Goal: Task Accomplishment & Management: Use online tool/utility

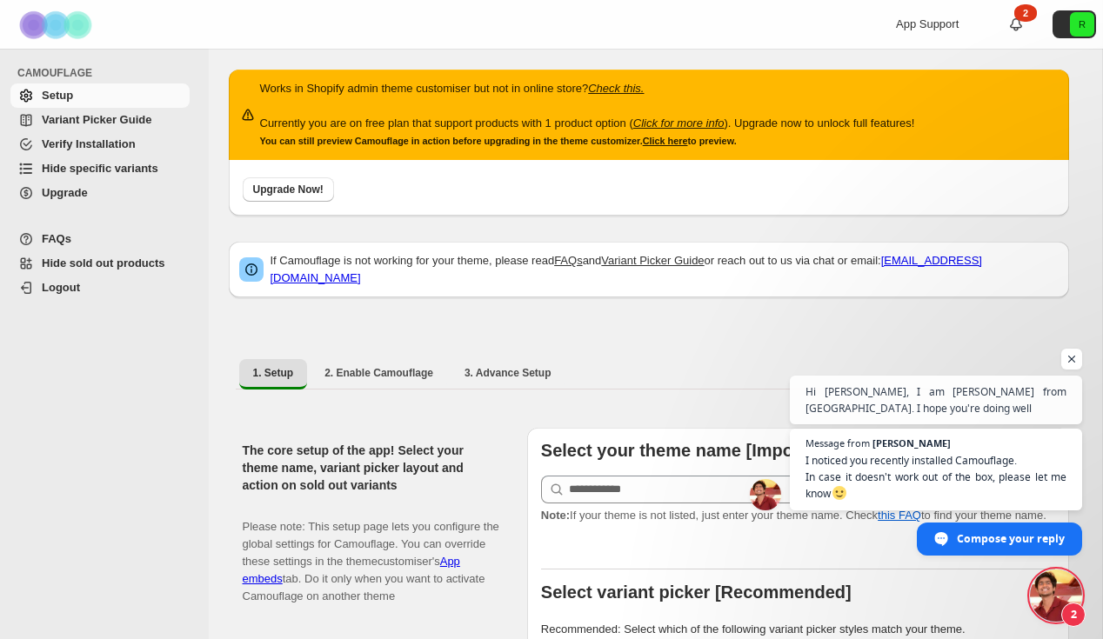
drag, startPoint x: 405, startPoint y: 85, endPoint x: 517, endPoint y: 157, distance: 132.2
click at [517, 157] on div "Works in Shopify admin theme customiser but not in online store? Check this. Cu…" at bounding box center [649, 115] width 840 height 90
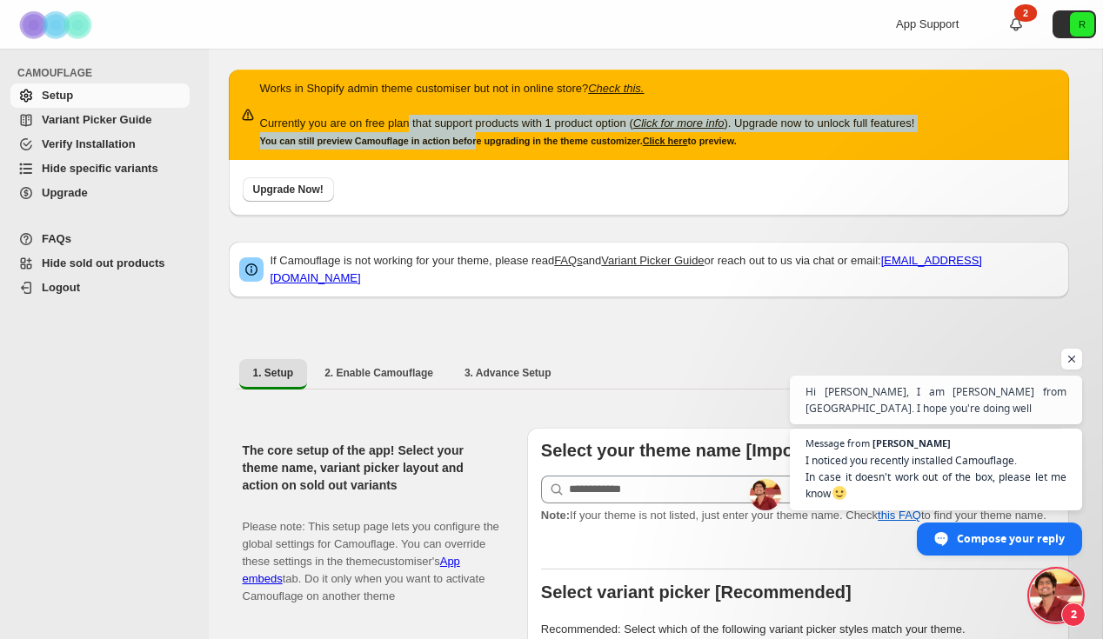
drag, startPoint x: 418, startPoint y: 120, endPoint x: 483, endPoint y: 150, distance: 70.8
click at [483, 150] on div "Works in Shopify admin theme customiser but not in online store? Check this. Cu…" at bounding box center [587, 115] width 655 height 70
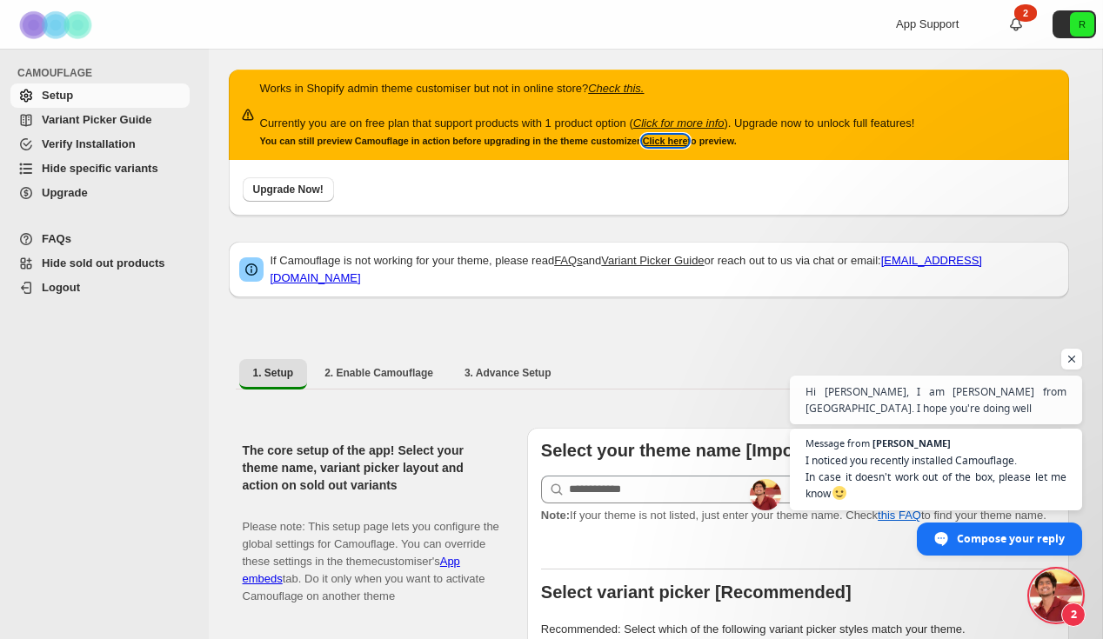
click at [684, 141] on link "Click here" at bounding box center [665, 141] width 45 height 10
click at [78, 36] on img at bounding box center [57, 25] width 87 height 48
click at [80, 197] on span "Upgrade" at bounding box center [65, 192] width 46 height 13
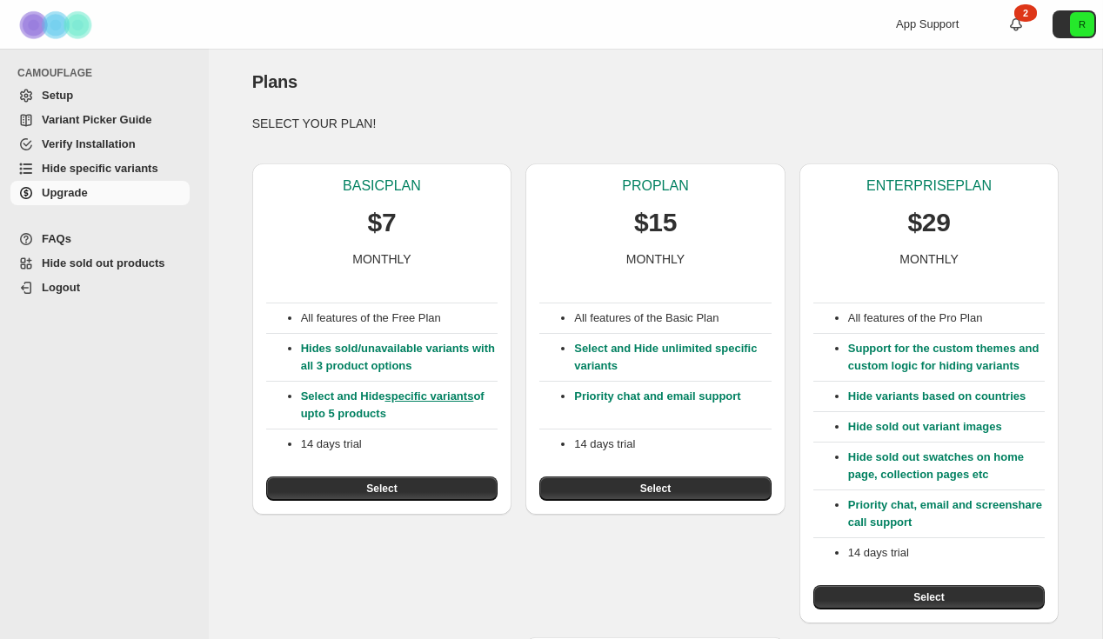
scroll to position [27, 0]
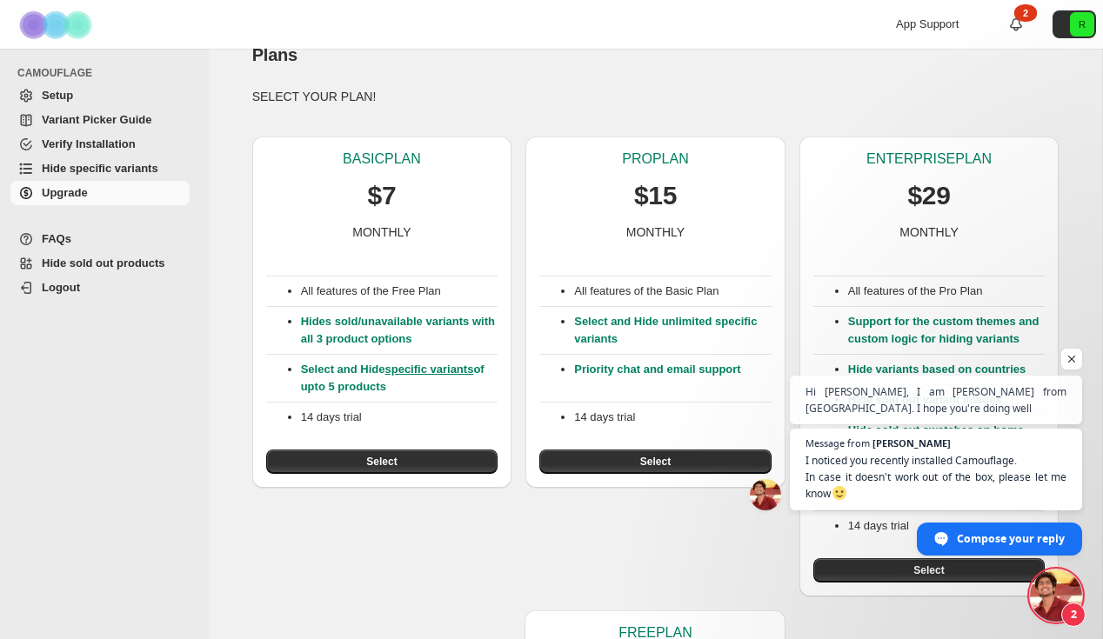
click at [396, 337] on p "Hides sold/unavailable variants with all 3 product options" at bounding box center [399, 330] width 197 height 35
click at [359, 377] on p "Select and Hide specific variants of upto 5 products" at bounding box center [399, 378] width 197 height 35
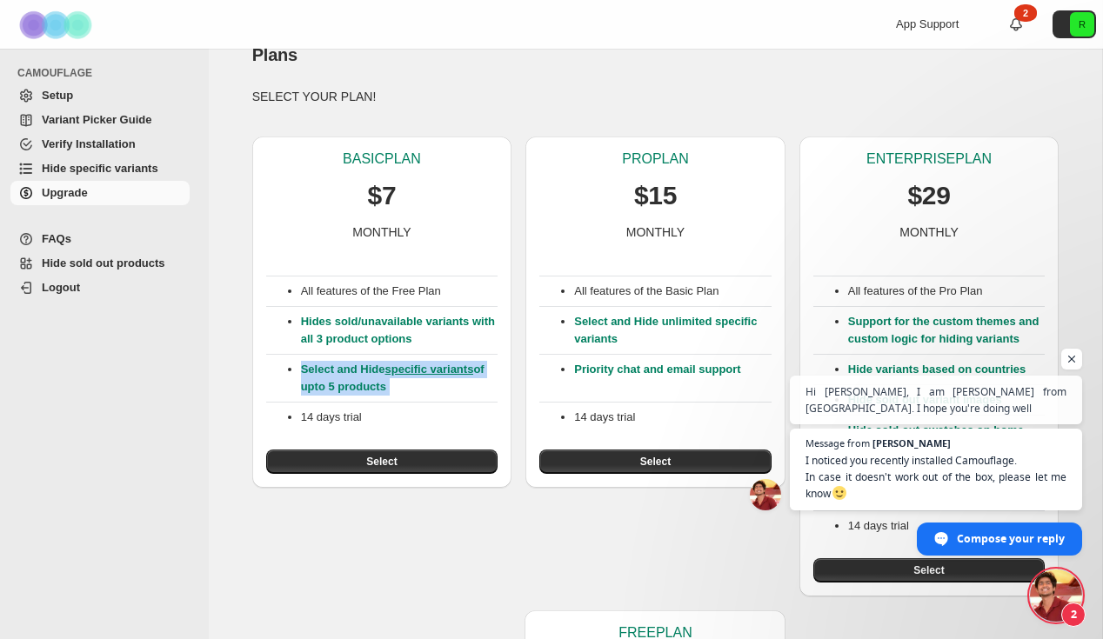
click at [359, 377] on p "Select and Hide specific variants of upto 5 products" at bounding box center [399, 378] width 197 height 35
click at [395, 394] on p "Select and Hide specific variants of upto 5 products" at bounding box center [399, 378] width 197 height 35
click at [370, 386] on p "Select and Hide specific variants of upto 5 products" at bounding box center [399, 378] width 197 height 35
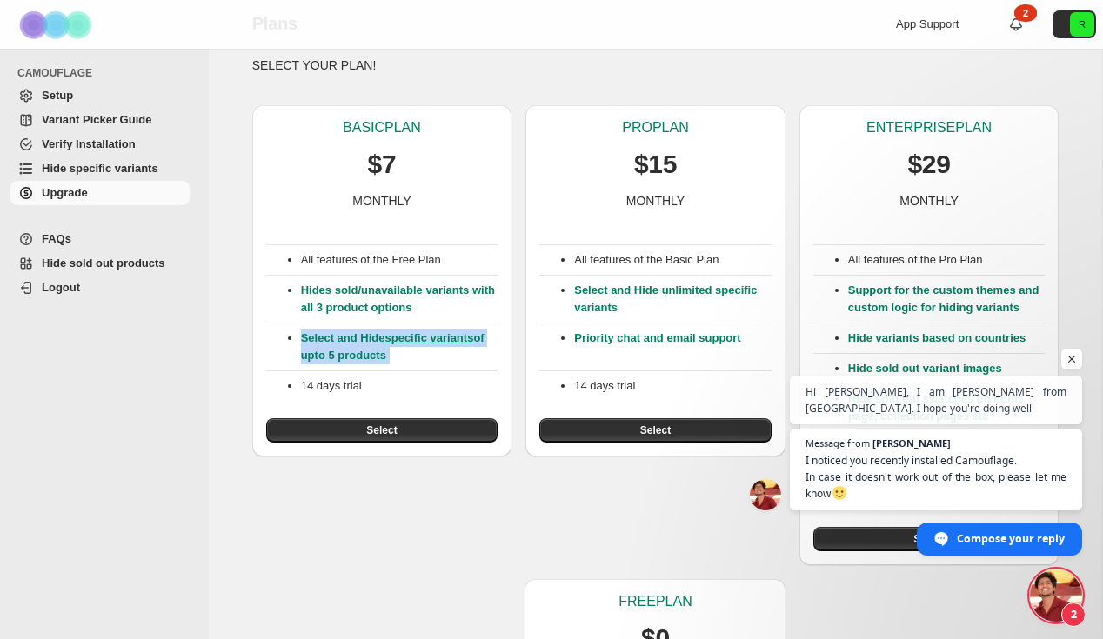
scroll to position [59, 0]
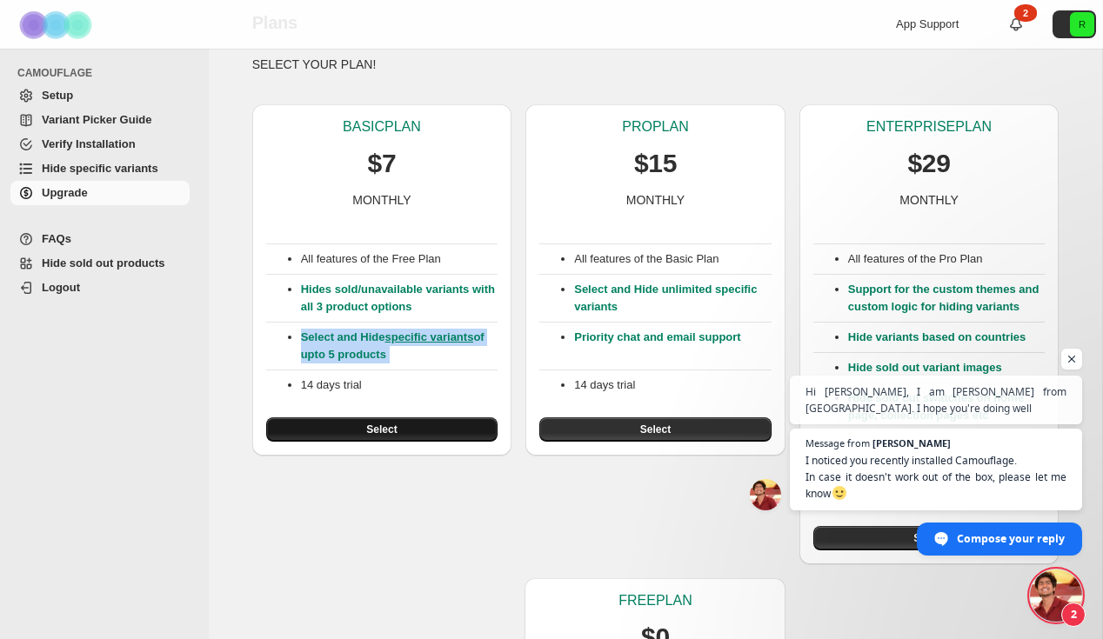
click at [388, 424] on span "Select" at bounding box center [381, 430] width 30 height 14
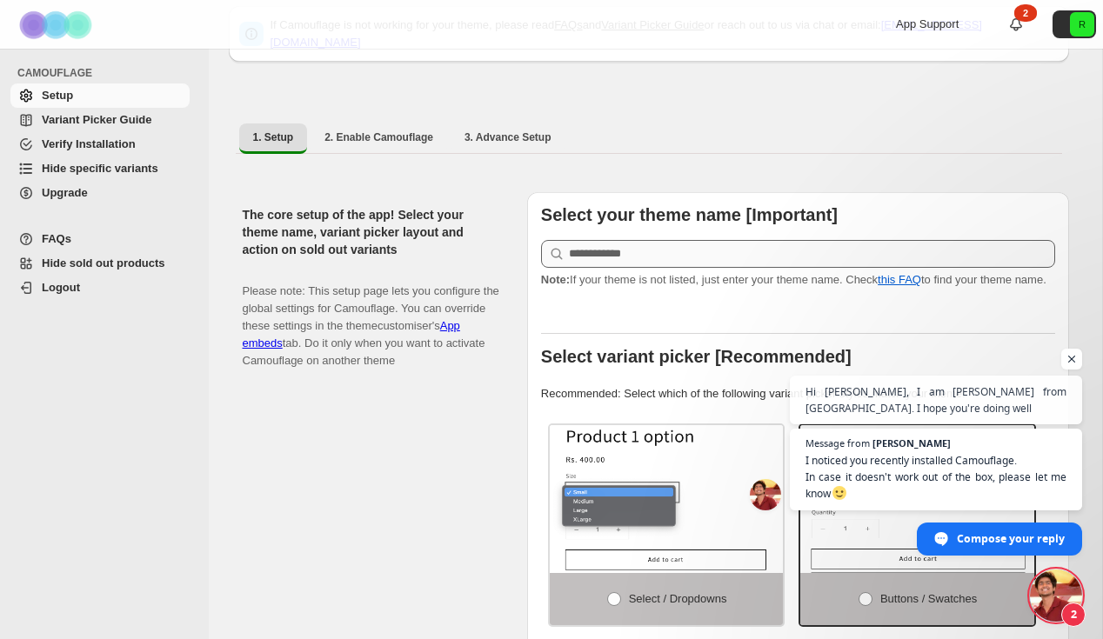
scroll to position [90, 0]
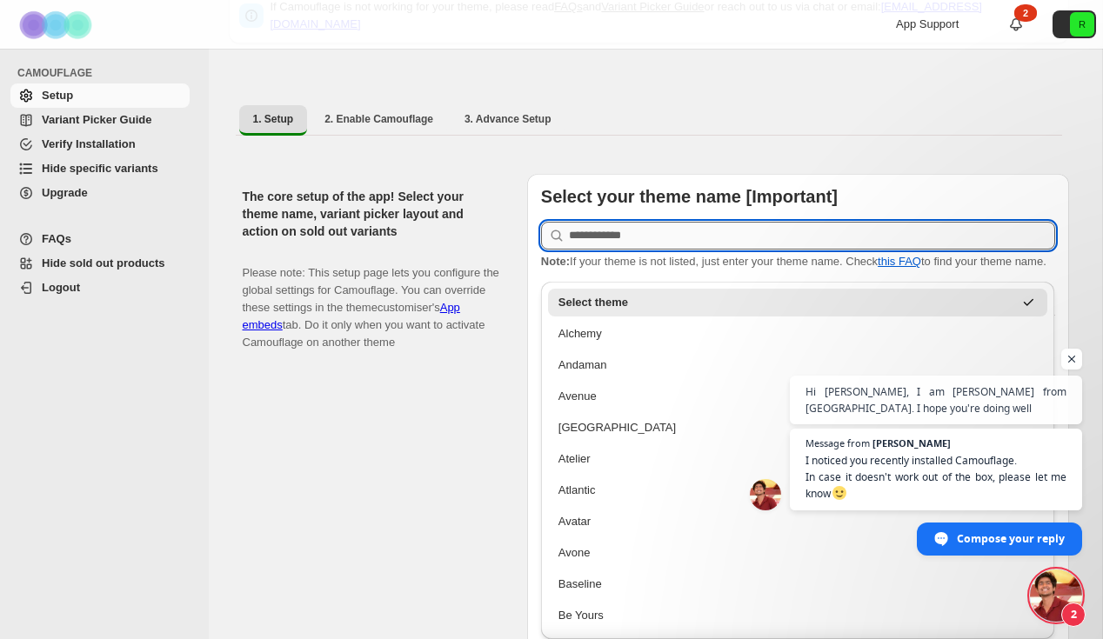
click at [682, 222] on input "text" at bounding box center [812, 236] width 486 height 28
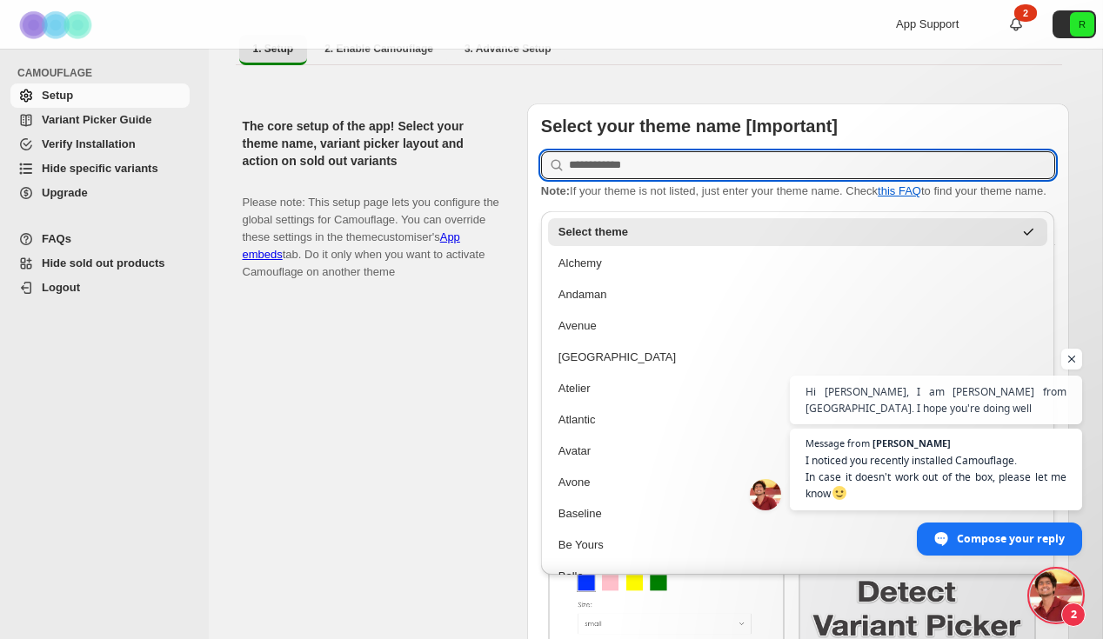
scroll to position [169, 0]
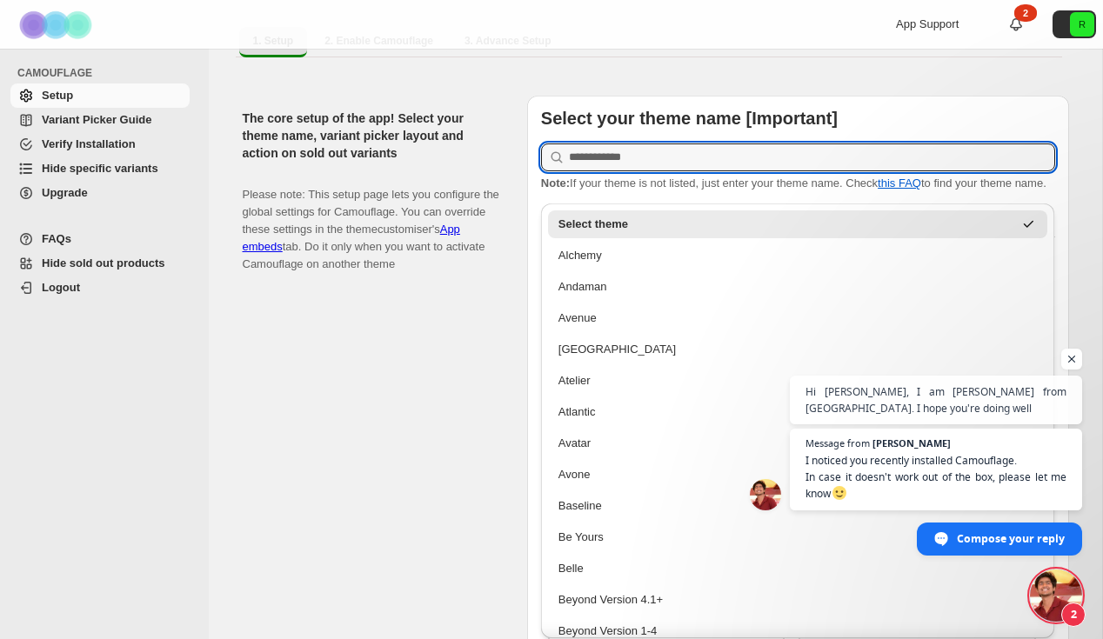
click at [520, 303] on div "The core setup of the app! Select your theme name, variant picker layout and ac…" at bounding box center [649, 441] width 840 height 718
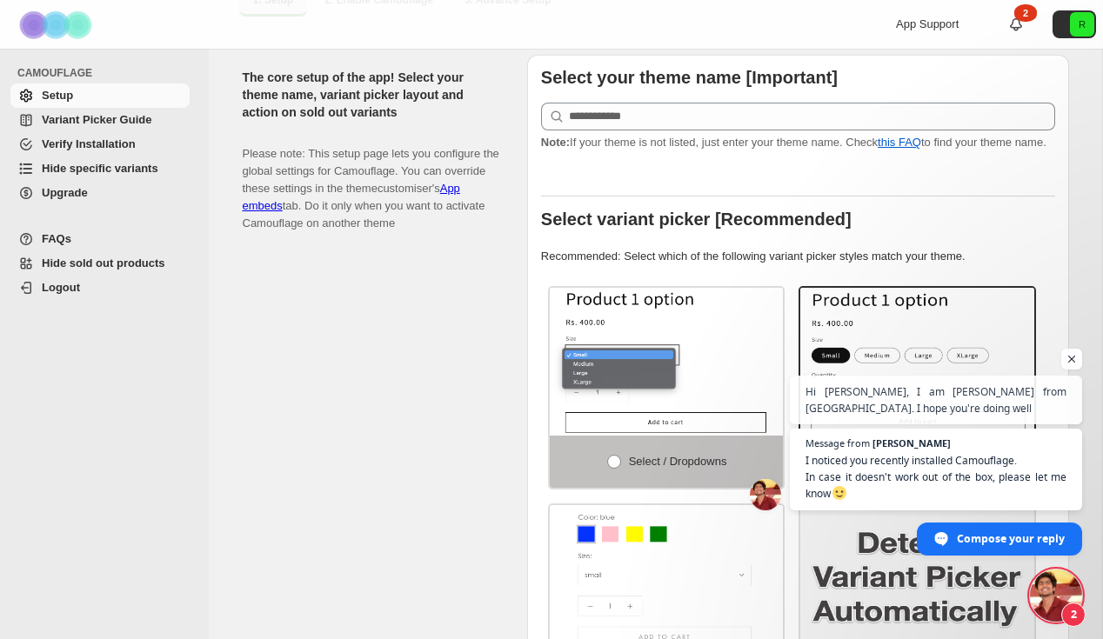
scroll to position [210, 0]
click at [1072, 364] on span "Open chat" at bounding box center [1072, 360] width 22 height 22
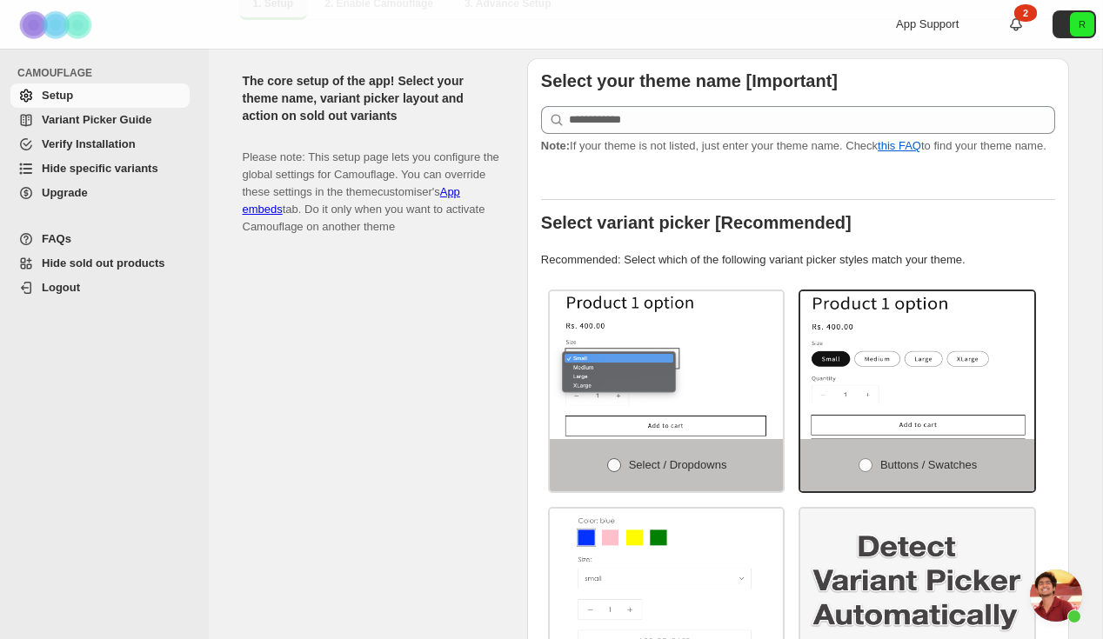
scroll to position [155, 0]
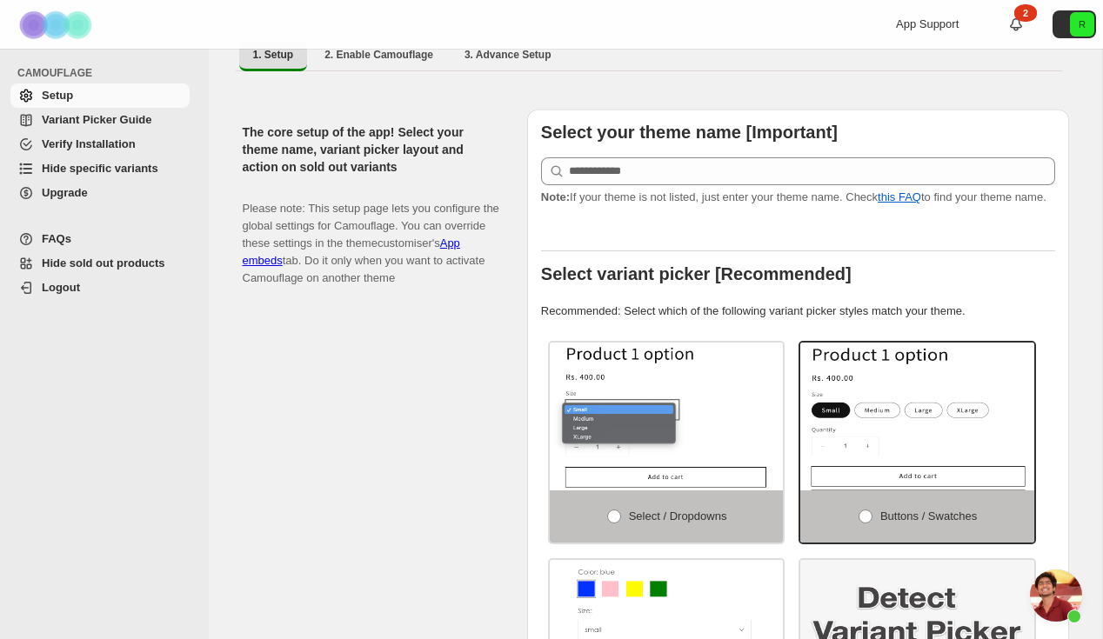
click at [672, 189] on p "Note: If your theme is not listed, just enter your theme name. Check this FAQ t…" at bounding box center [798, 197] width 514 height 17
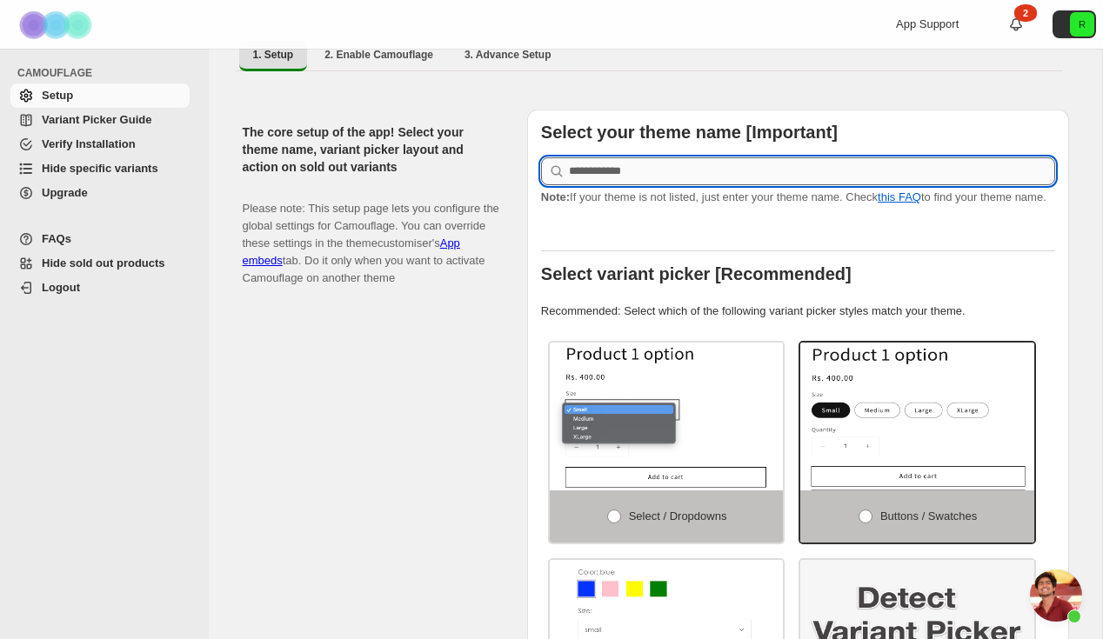
click at [672, 163] on input "text" at bounding box center [812, 171] width 486 height 28
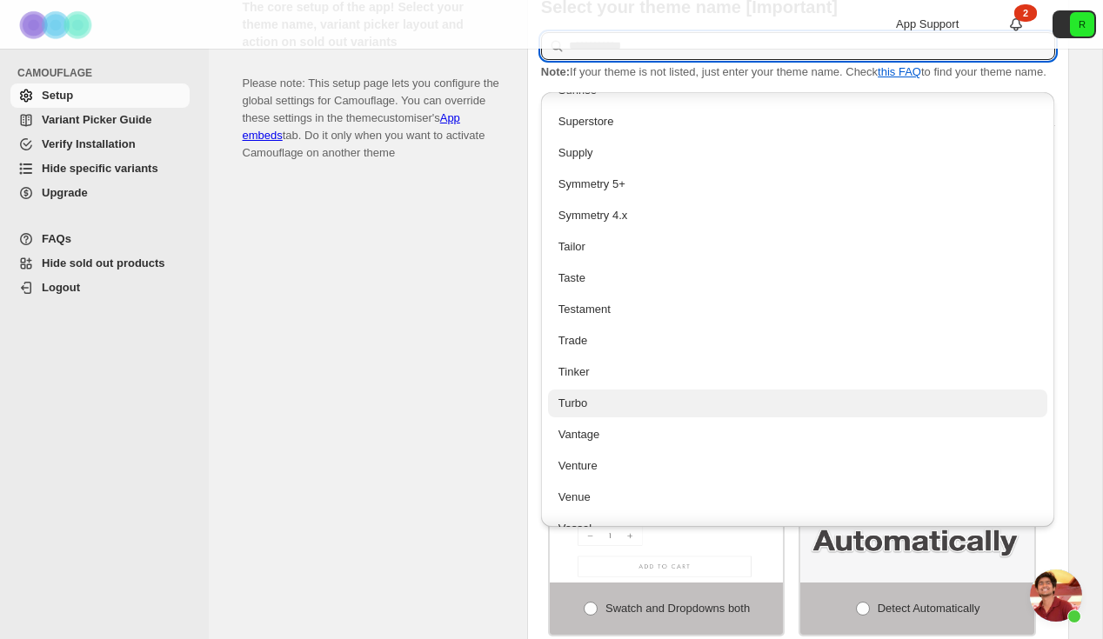
scroll to position [3781, 0]
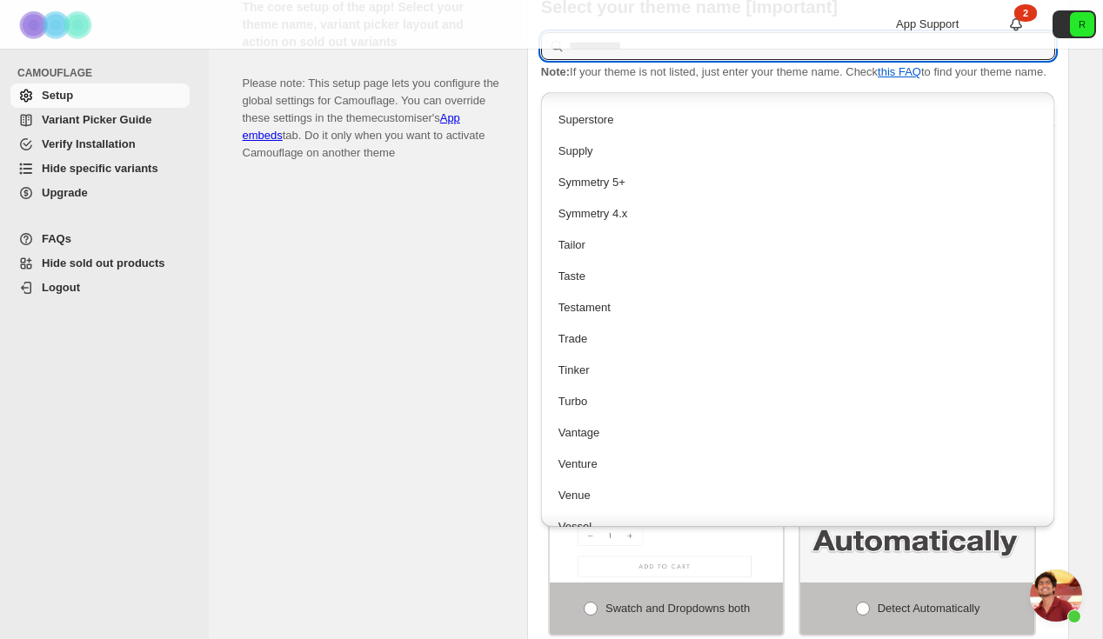
click at [443, 388] on div "The core setup of the app! Select your theme name, variant picker layout and ac…" at bounding box center [378, 336] width 270 height 704
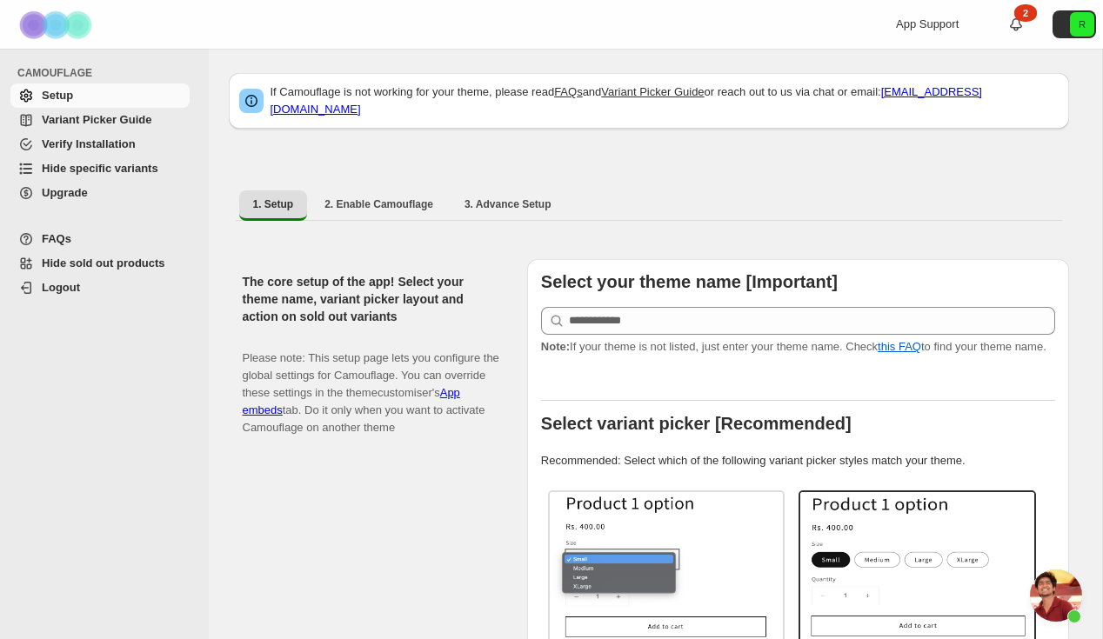
scroll to position [0, 0]
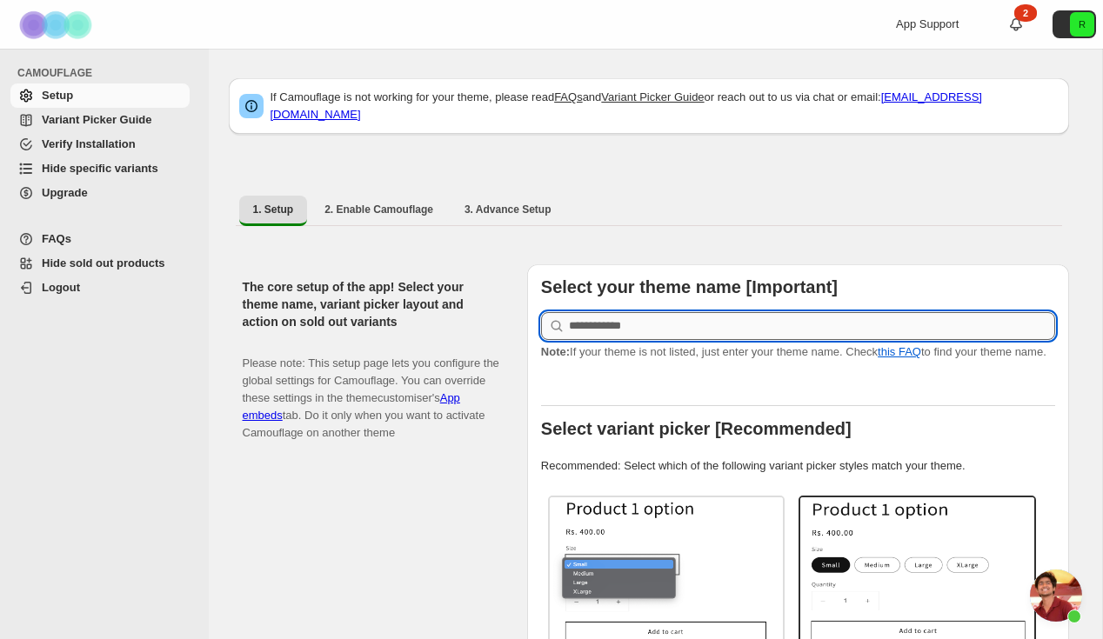
click at [726, 312] on input "text" at bounding box center [812, 326] width 486 height 28
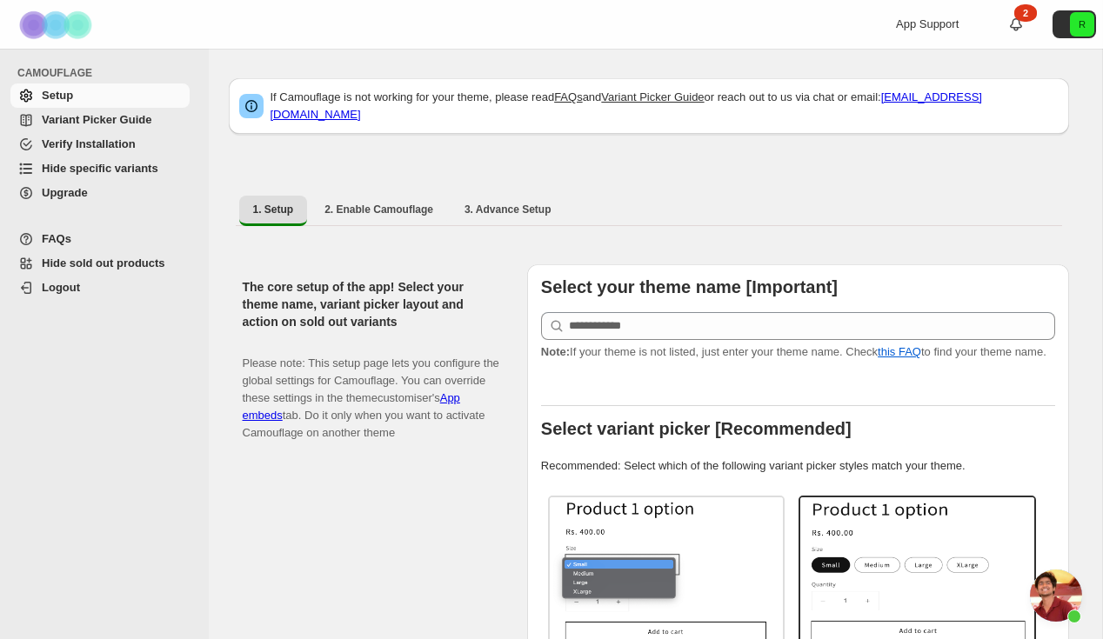
click at [704, 344] on p "Note: If your theme is not listed, just enter your theme name. Check this FAQ t…" at bounding box center [798, 352] width 514 height 17
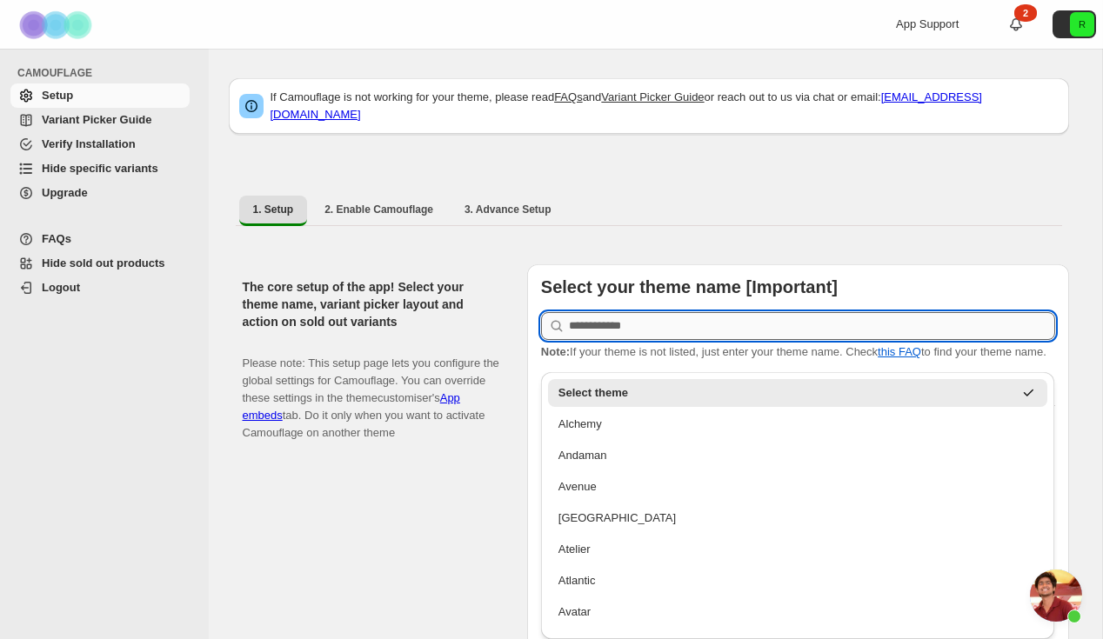
click at [676, 312] on input "text" at bounding box center [812, 326] width 486 height 28
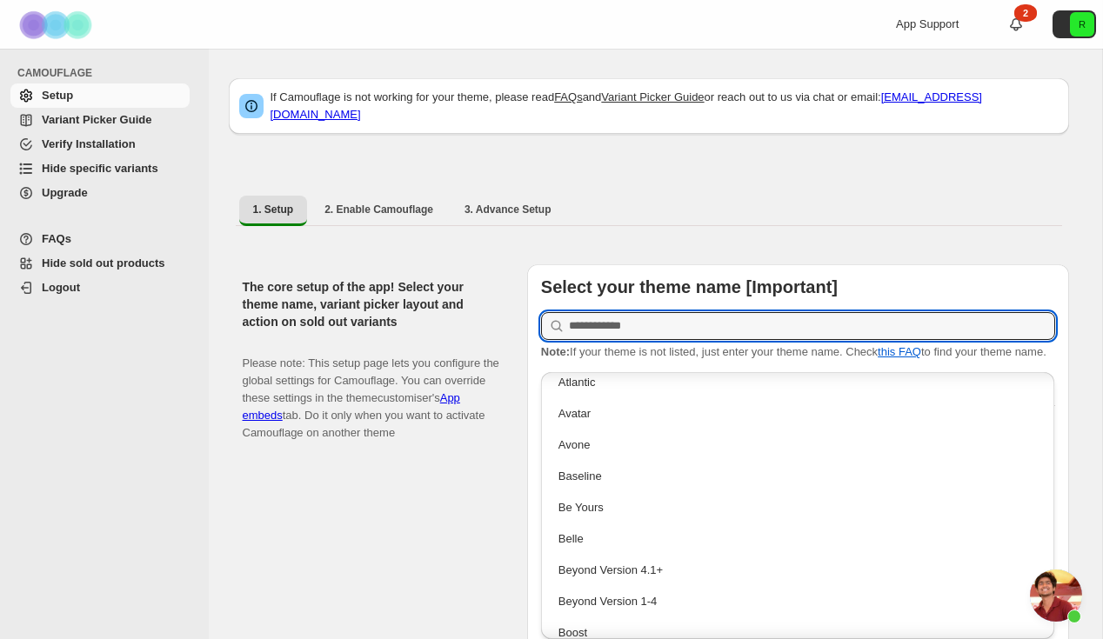
scroll to position [225, 0]
click at [484, 392] on p "Please note: This setup page lets you configure the global settings for Camoufl…" at bounding box center [371, 389] width 257 height 104
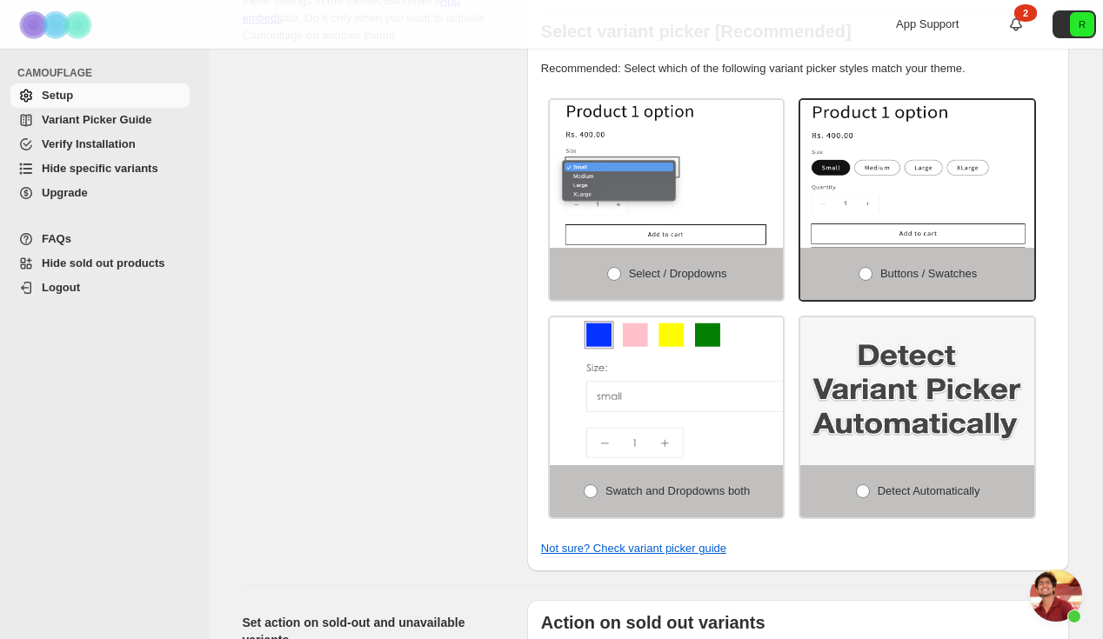
scroll to position [387, 0]
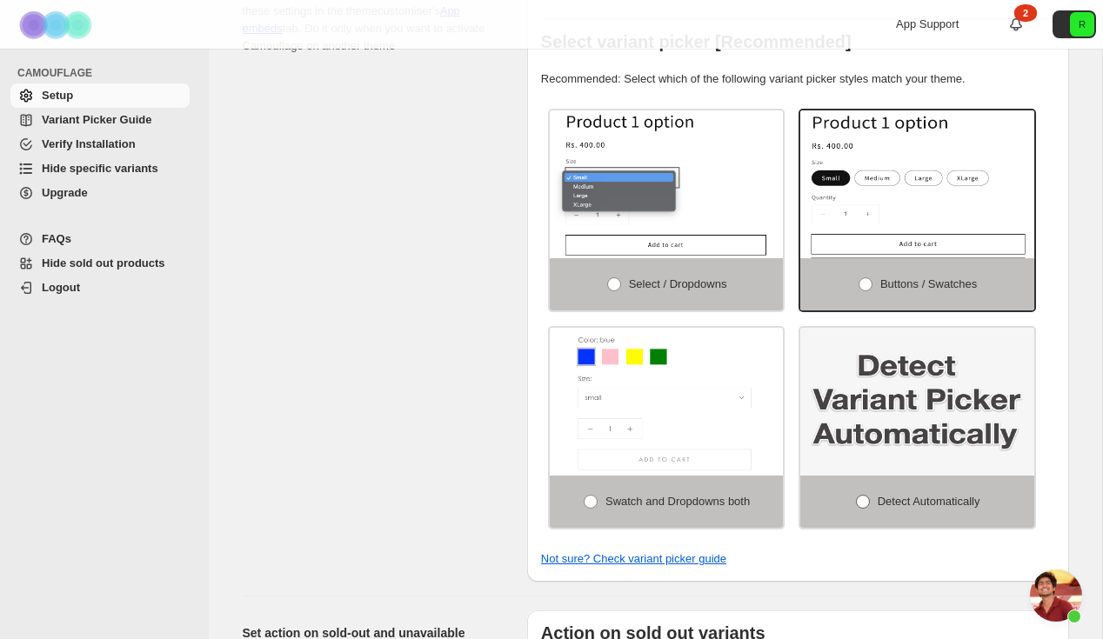
click at [877, 508] on span "Detect Automatically" at bounding box center [928, 501] width 103 height 13
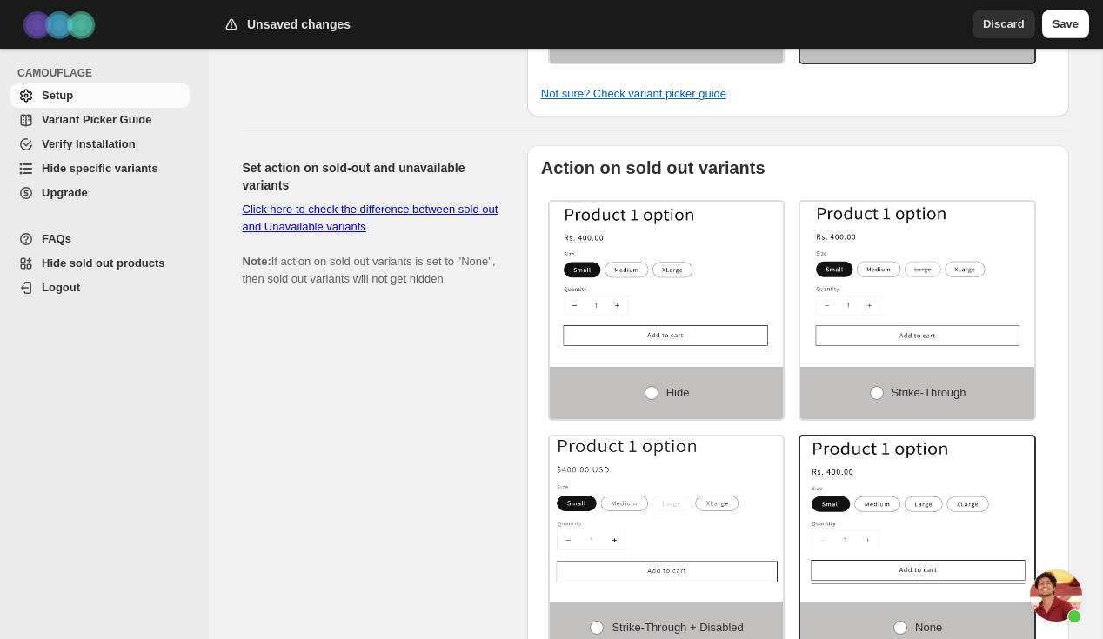
scroll to position [853, 0]
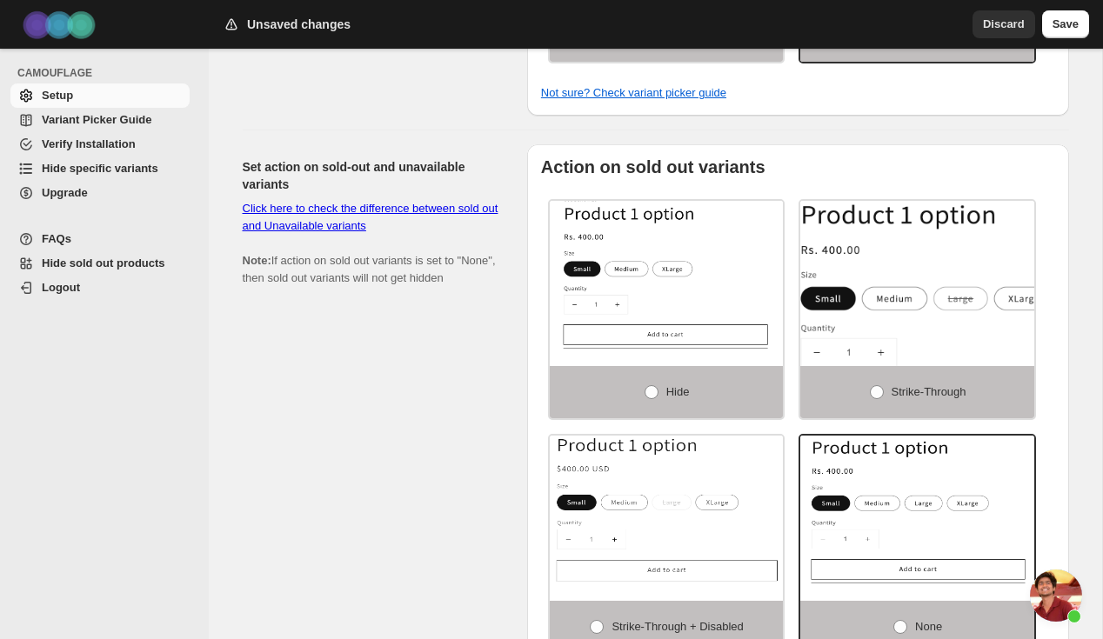
click at [846, 295] on img at bounding box center [952, 308] width 350 height 222
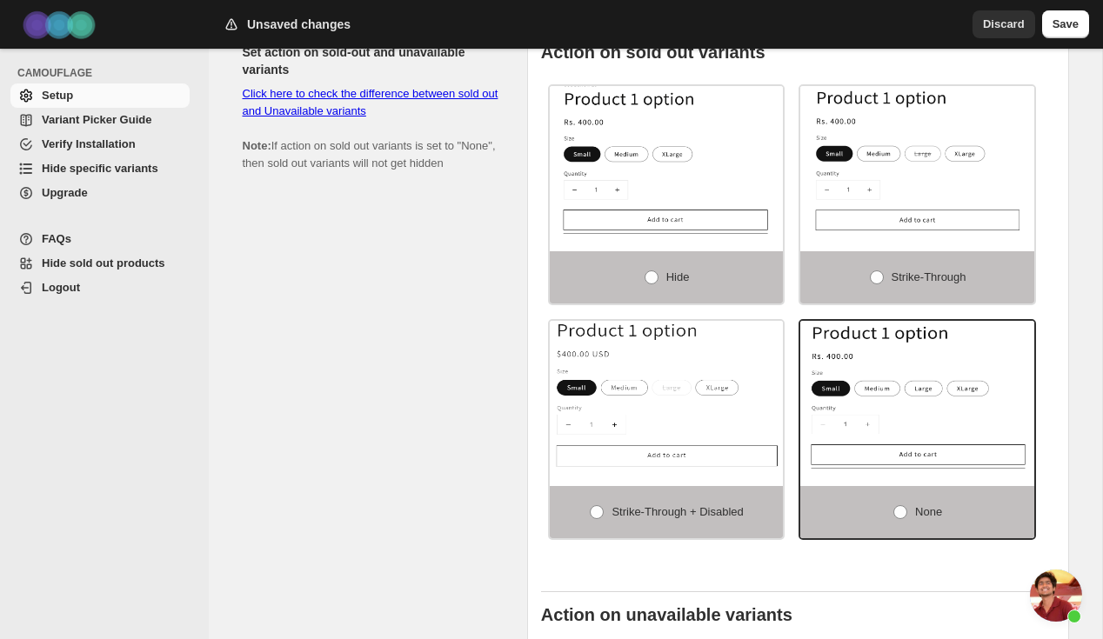
scroll to position [975, 0]
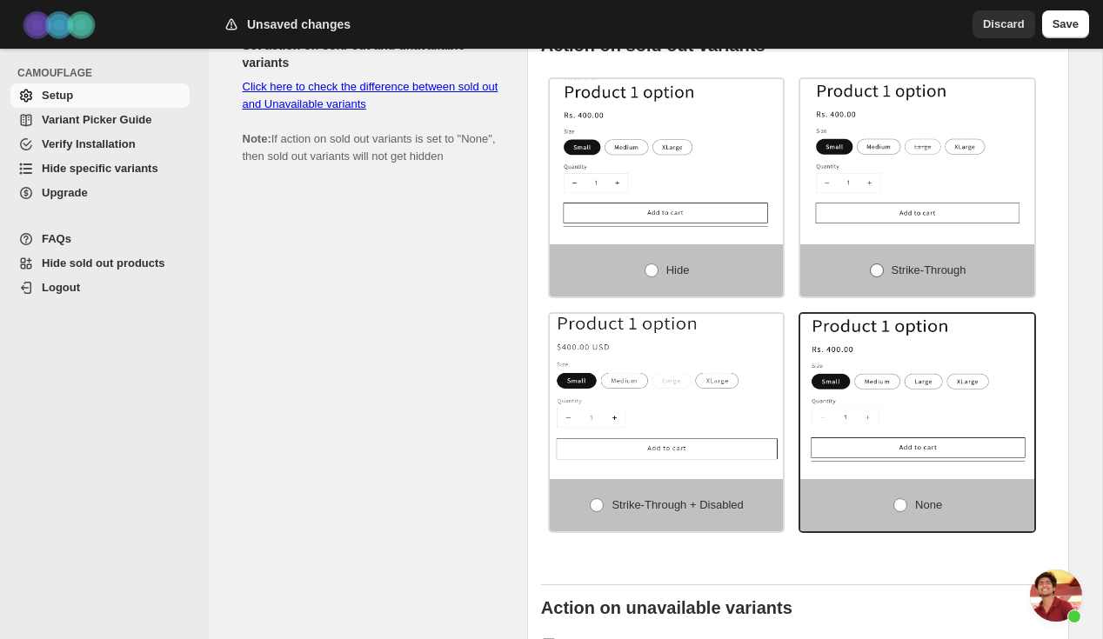
click at [884, 274] on label "Strike-through" at bounding box center [917, 270] width 234 height 52
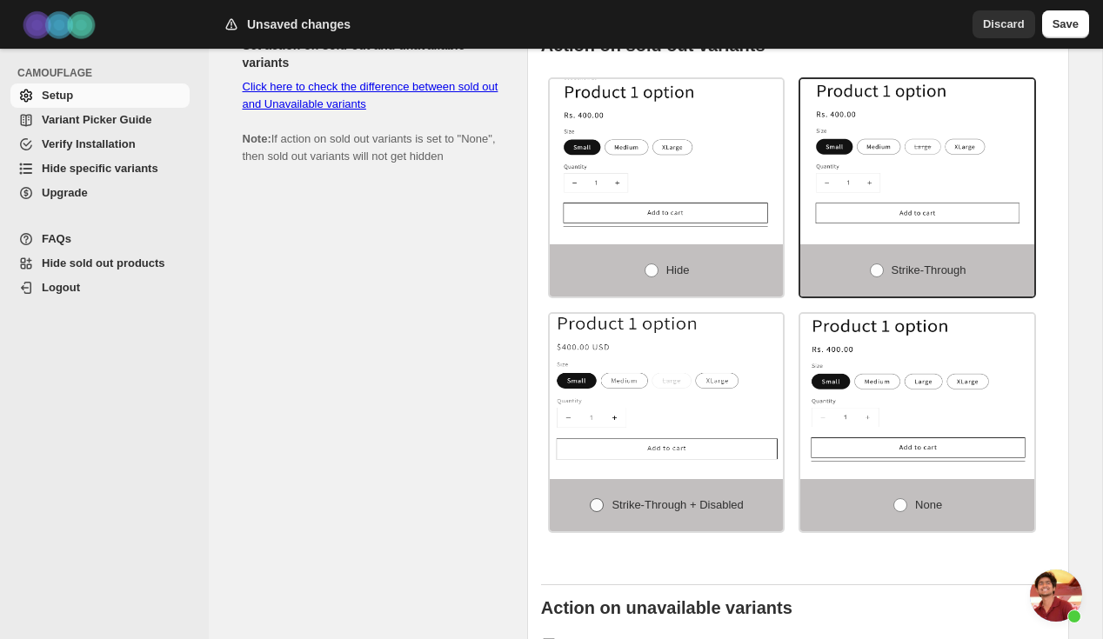
click at [629, 505] on span "Strike-through + Disabled" at bounding box center [676, 504] width 131 height 13
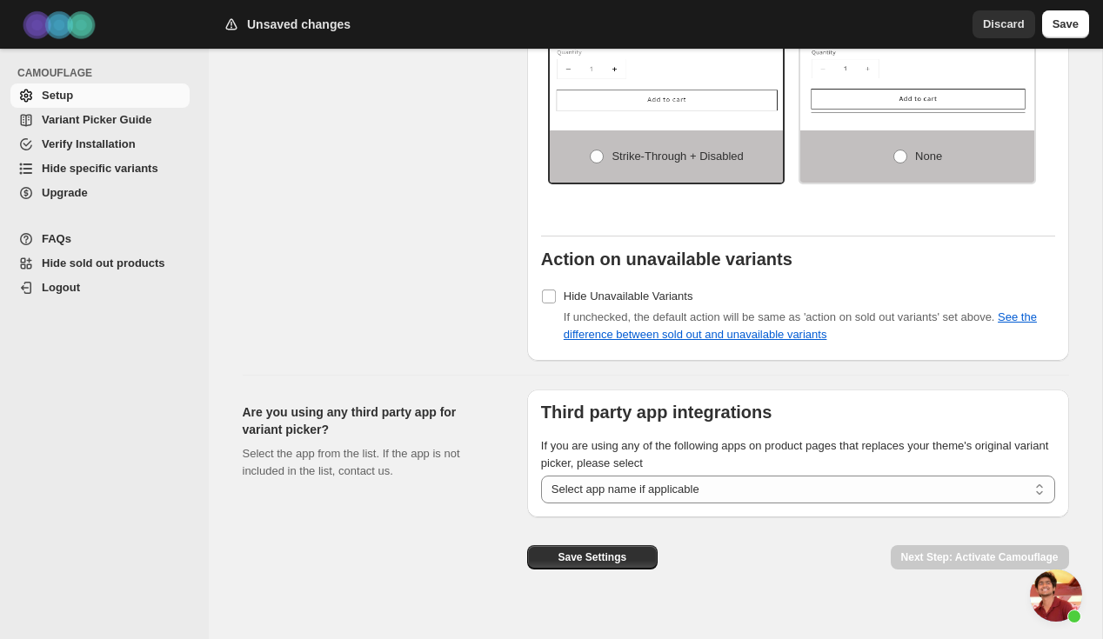
scroll to position [1349, 0]
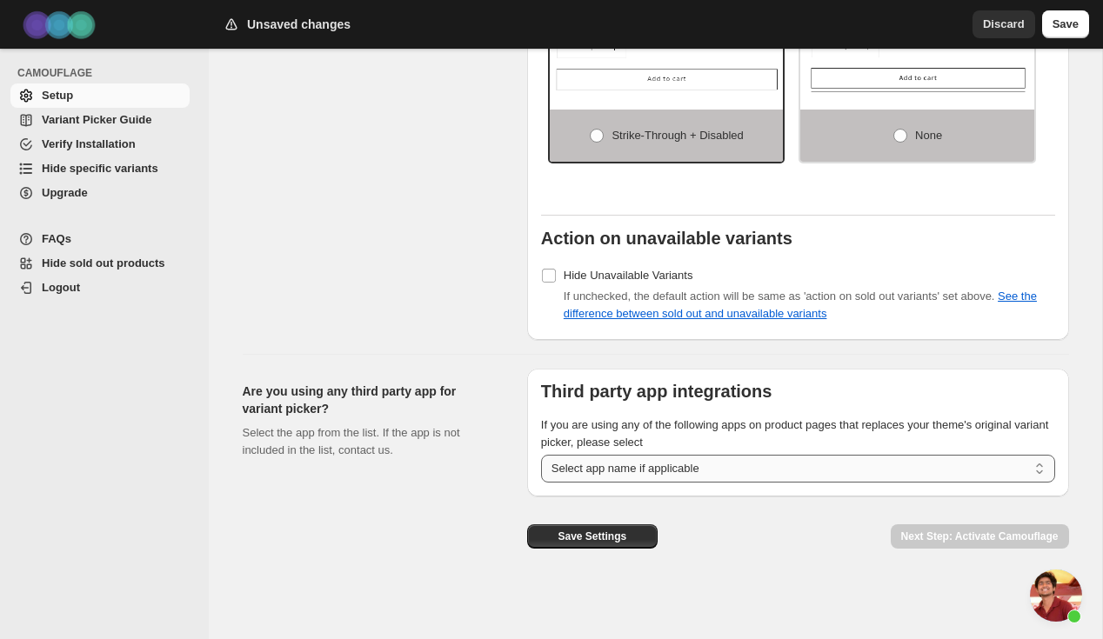
click at [692, 474] on select "**********" at bounding box center [798, 469] width 514 height 28
click at [631, 544] on button "Save Settings" at bounding box center [592, 536] width 130 height 24
click at [616, 523] on div "Save Settings" at bounding box center [592, 530] width 130 height 66
click at [607, 538] on span "Save Settings" at bounding box center [591, 537] width 69 height 14
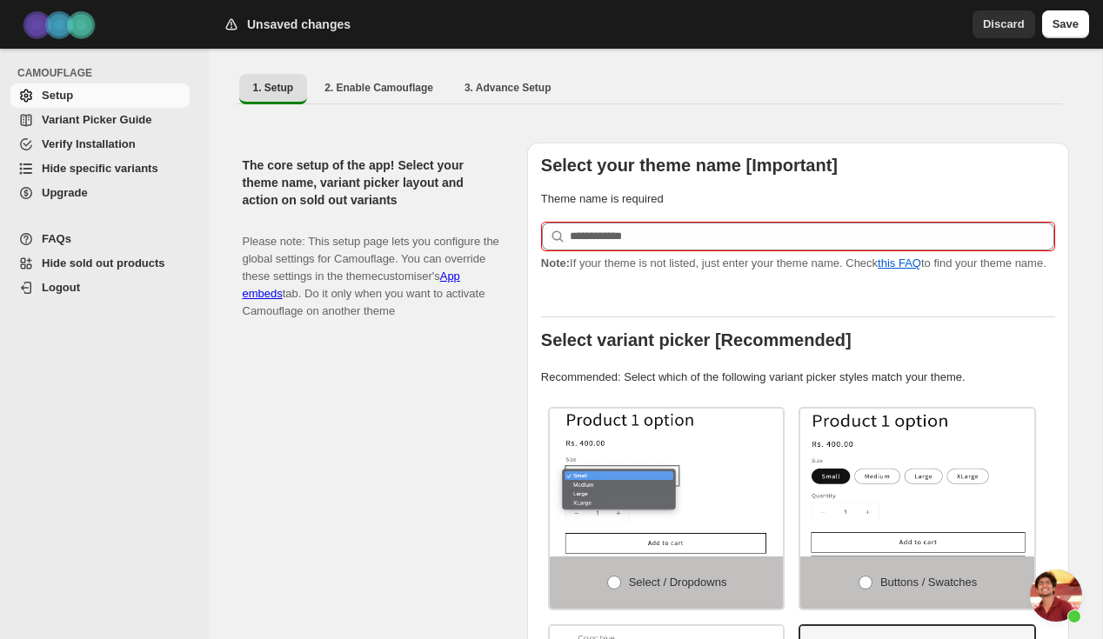
scroll to position [11, 0]
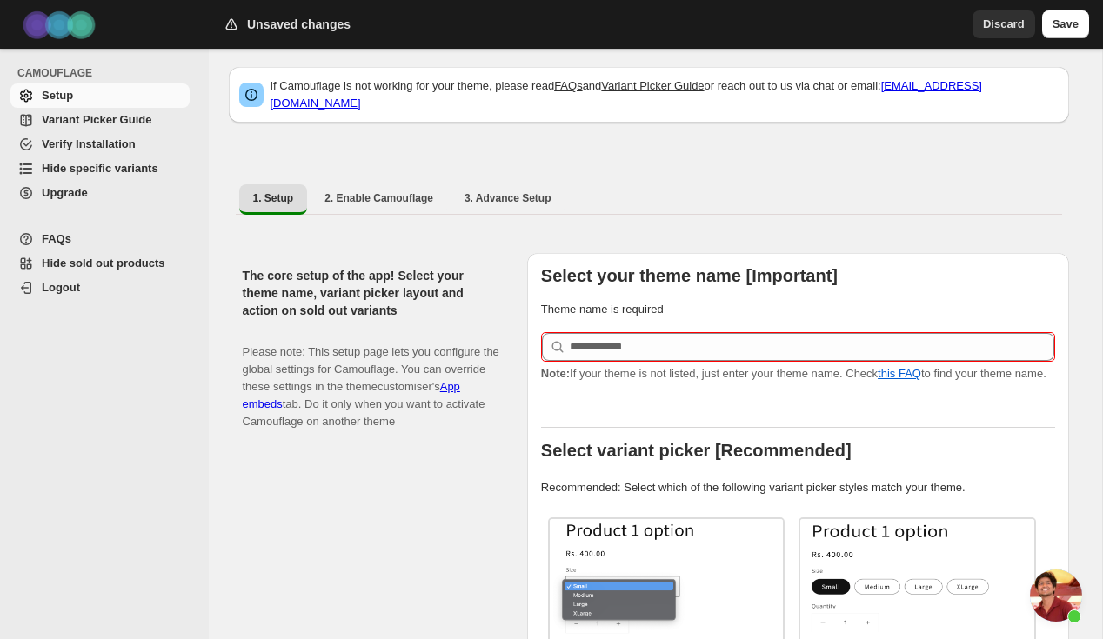
click at [649, 318] on div "Select your theme name [Important] Theme name is required Note: If your theme i…" at bounding box center [798, 622] width 514 height 710
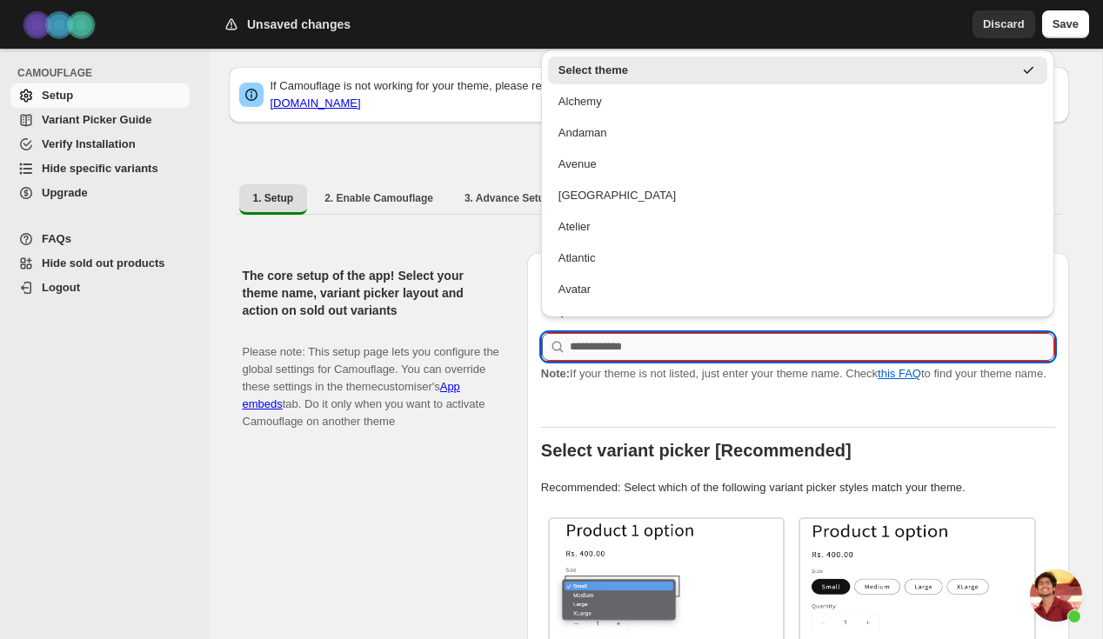
click at [638, 336] on input "text" at bounding box center [812, 347] width 484 height 28
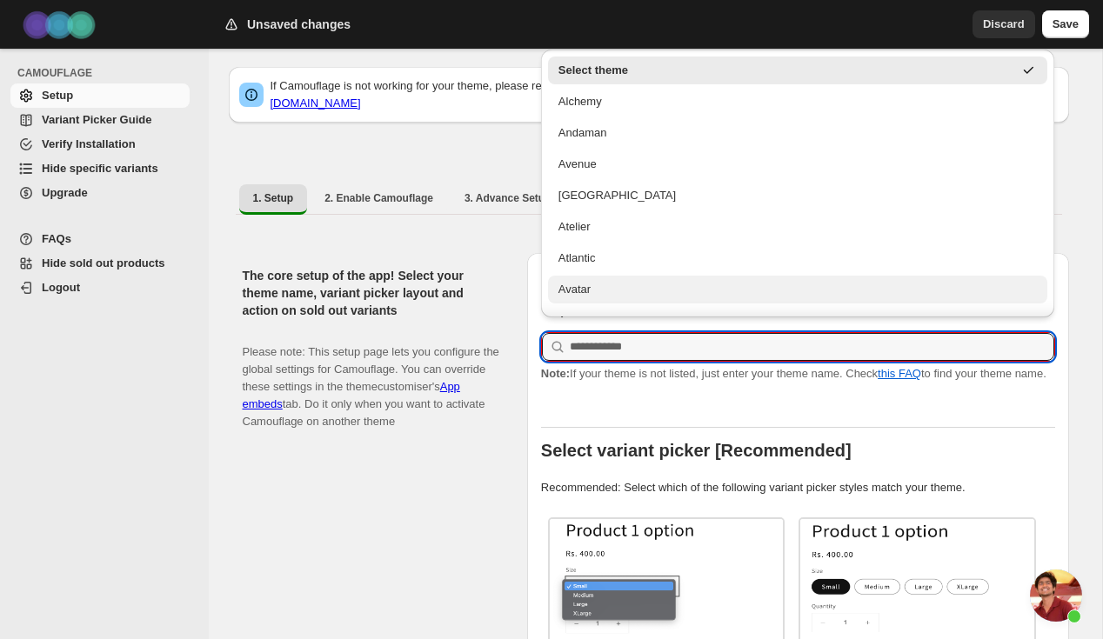
scroll to position [35, 0]
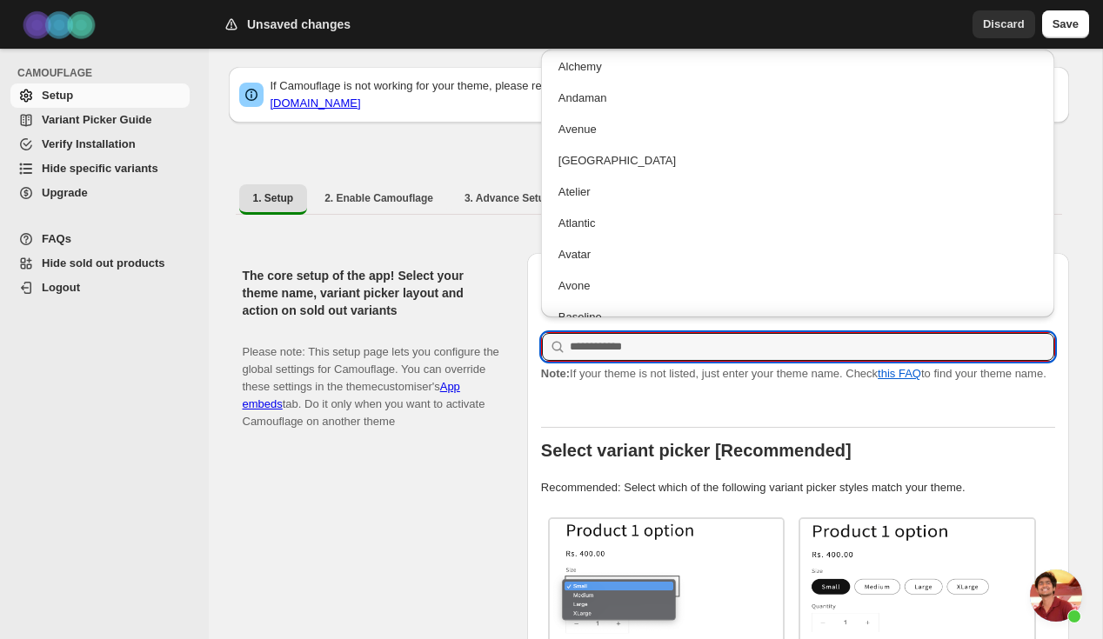
click at [687, 373] on p "Note: If your theme is not listed, just enter your theme name. Check this FAQ t…" at bounding box center [798, 373] width 514 height 17
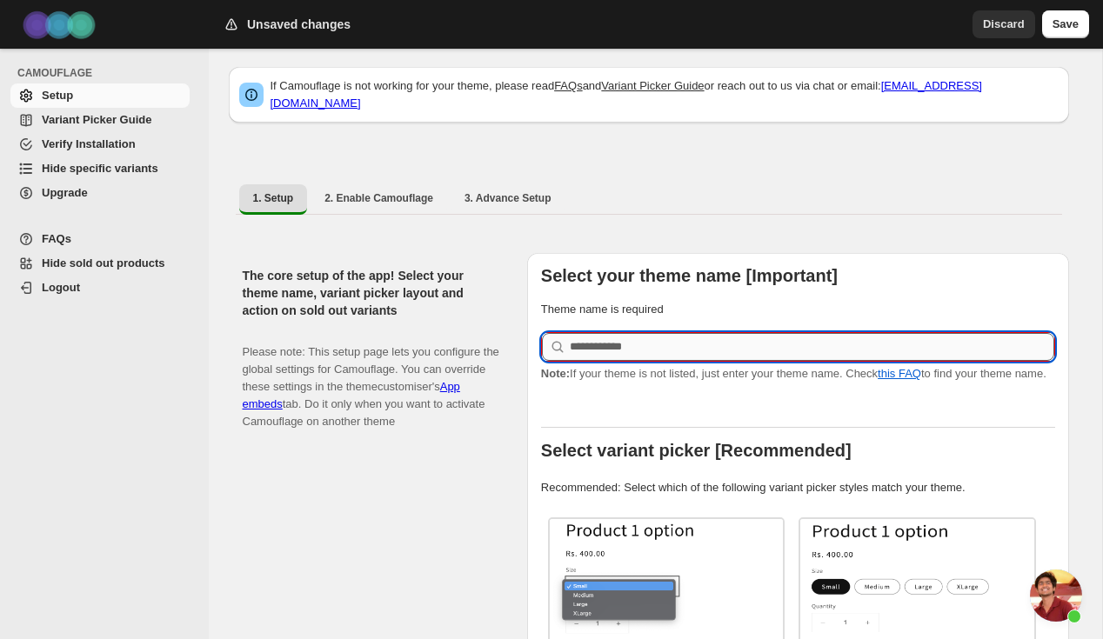
click at [863, 333] on input "text" at bounding box center [812, 347] width 484 height 28
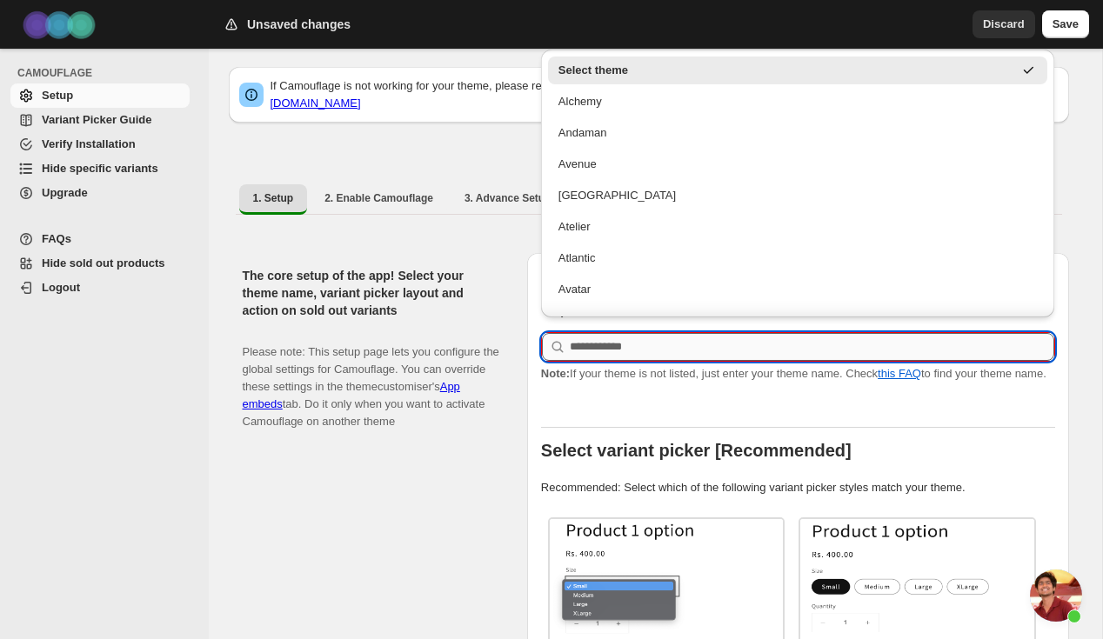
paste input "**********"
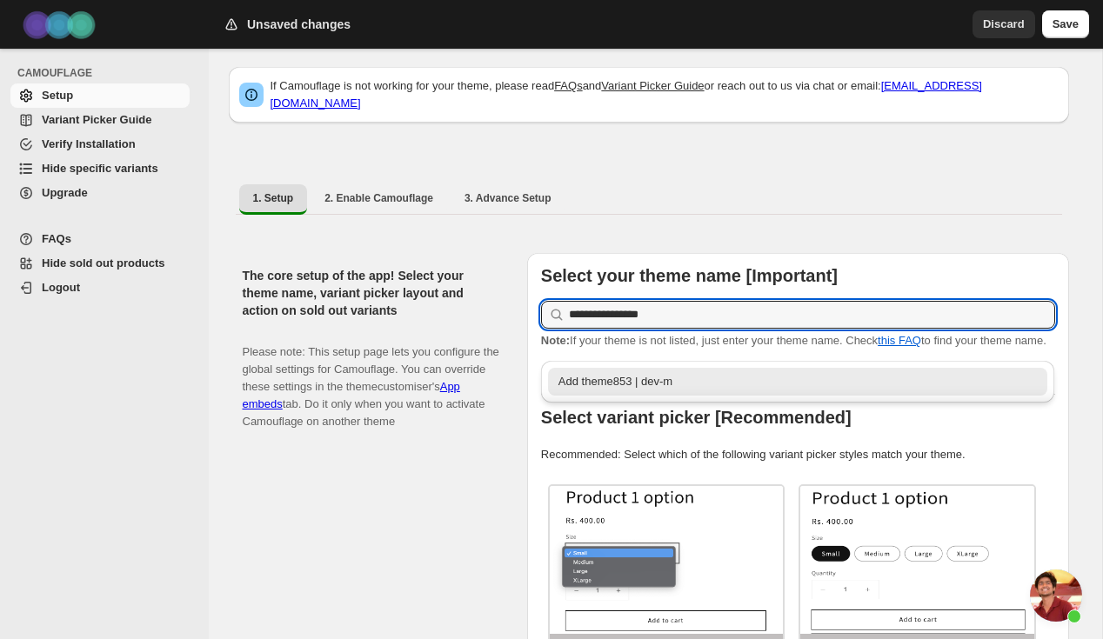
click at [644, 384] on div "Add theme853 | dev-m" at bounding box center [797, 381] width 479 height 17
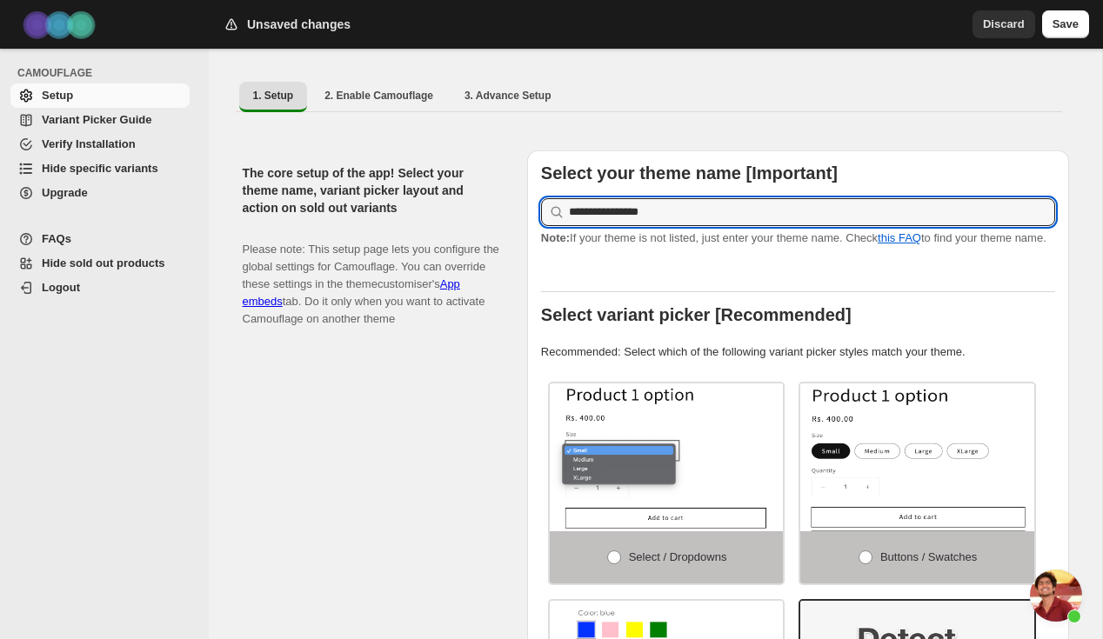
type input "**********"
click at [472, 484] on div "The core setup of the app! Select your theme name, variant picker layout and ac…" at bounding box center [378, 502] width 270 height 704
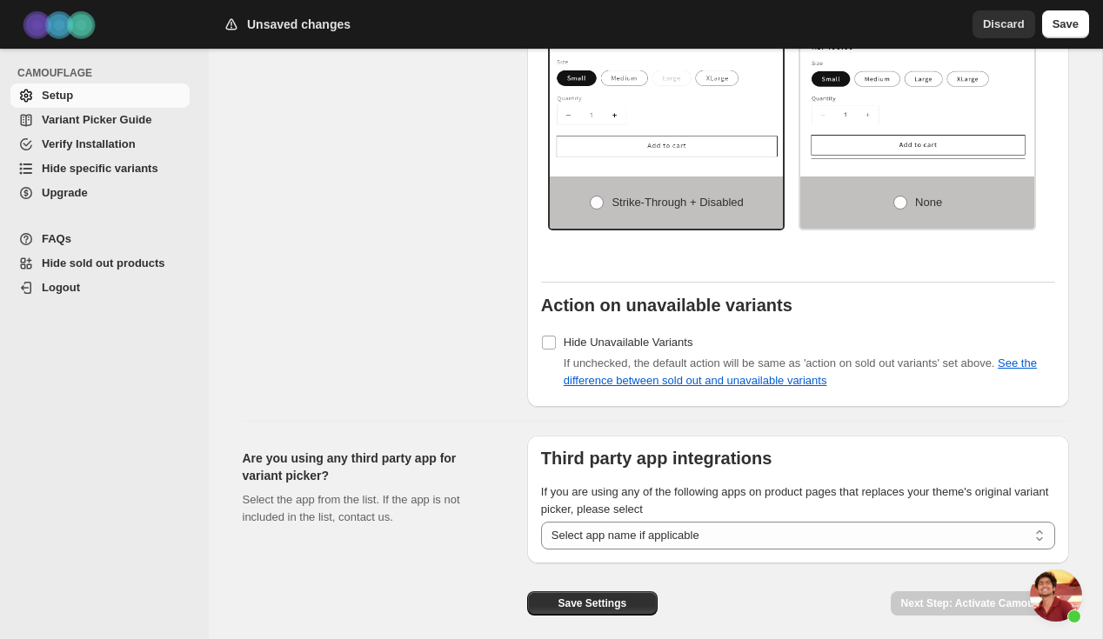
scroll to position [1349, 0]
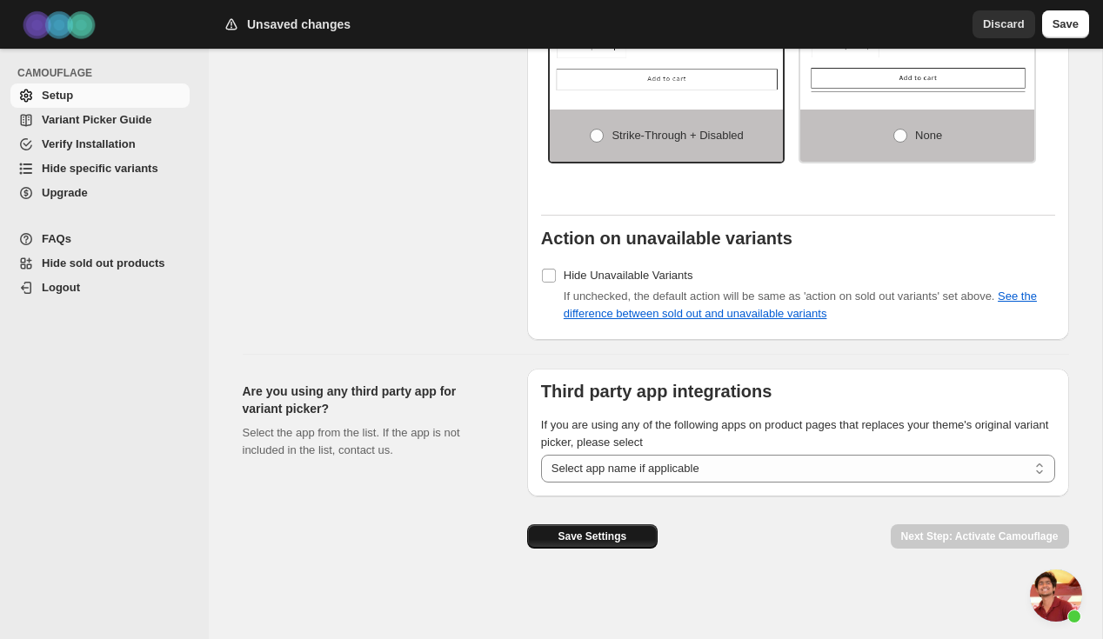
click at [621, 529] on button "Save Settings" at bounding box center [592, 536] width 130 height 24
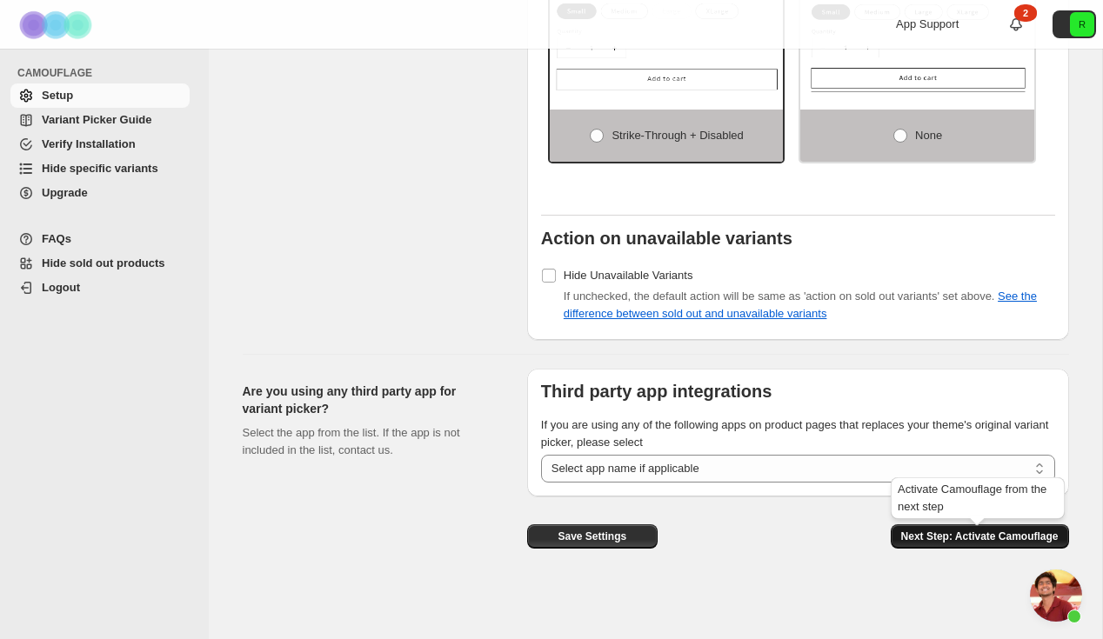
click at [982, 537] on span "Next Step: Activate Camouflage" at bounding box center [979, 537] width 157 height 14
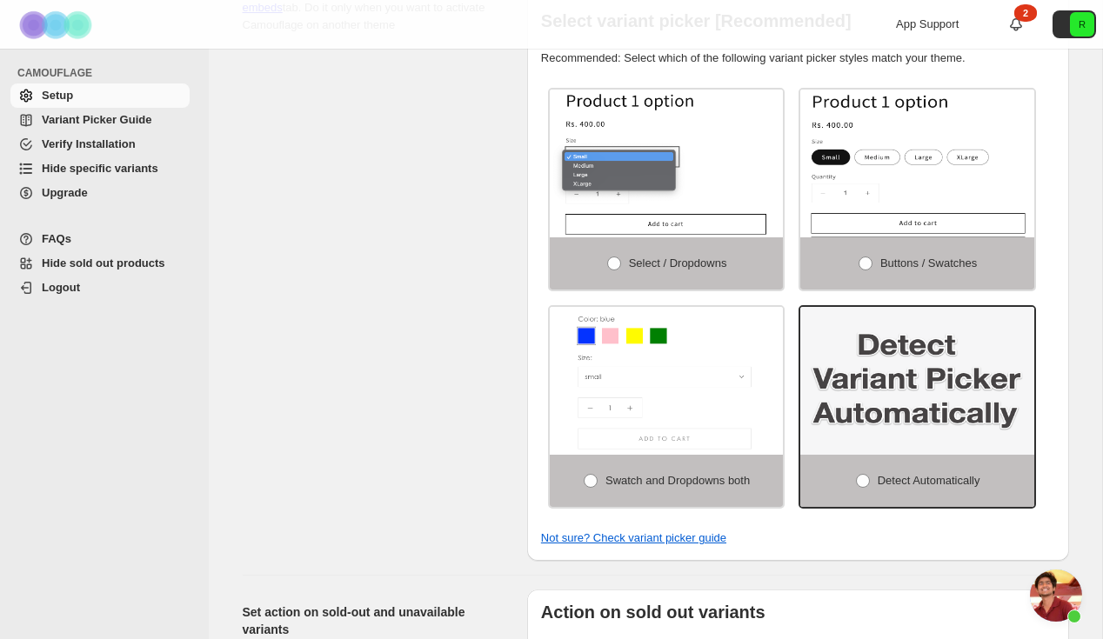
select select "**********"
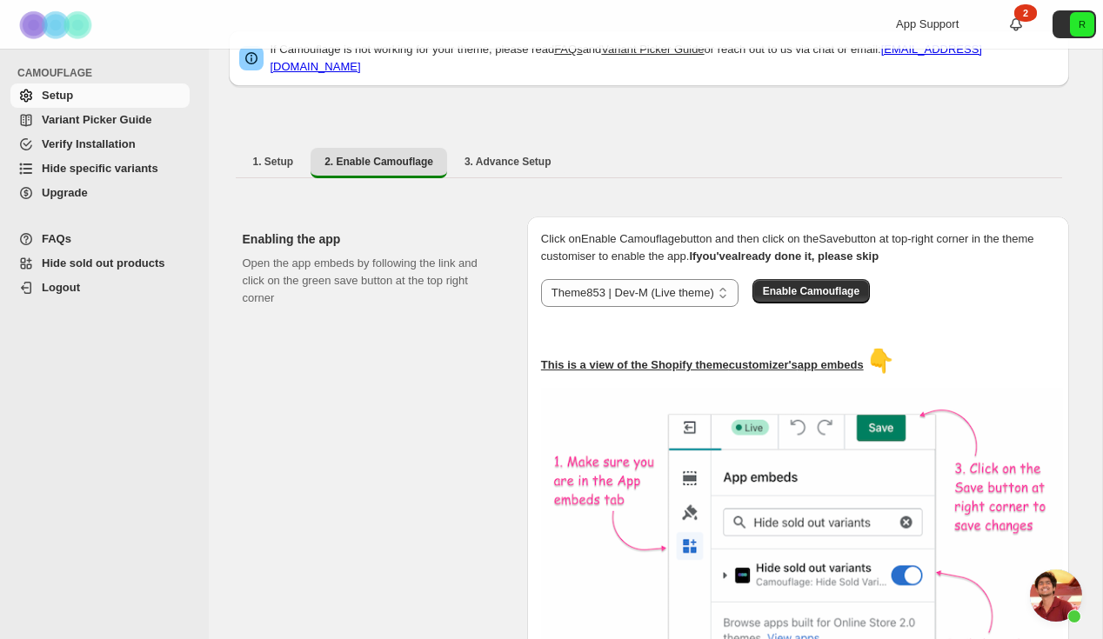
scroll to position [0, 0]
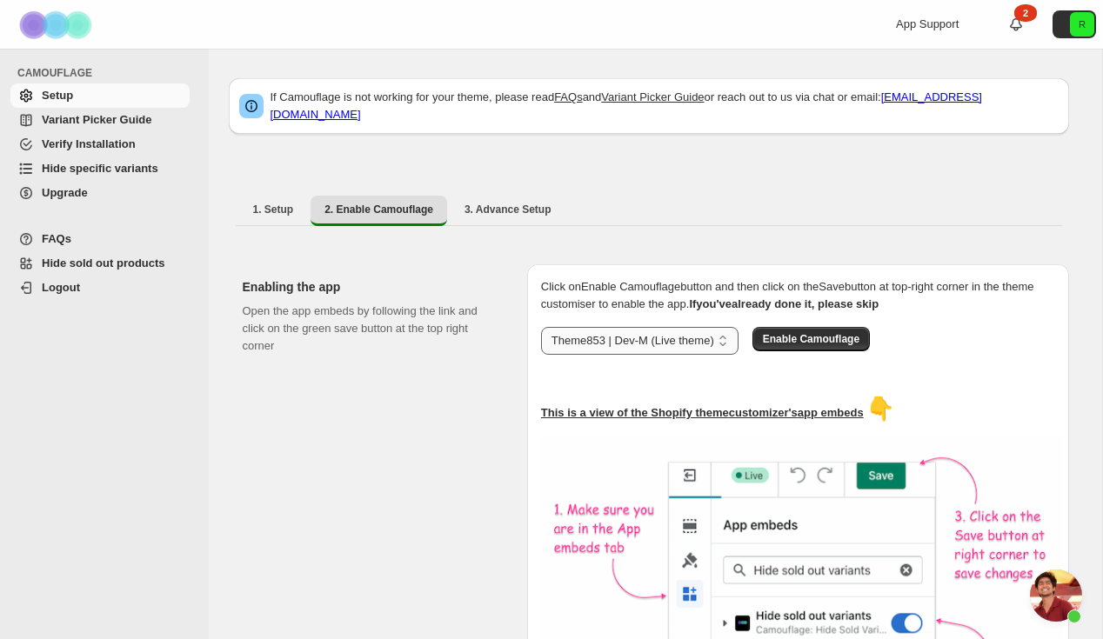
click at [688, 328] on select "**********" at bounding box center [639, 341] width 197 height 28
click at [541, 327] on select "**********" at bounding box center [639, 341] width 197 height 28
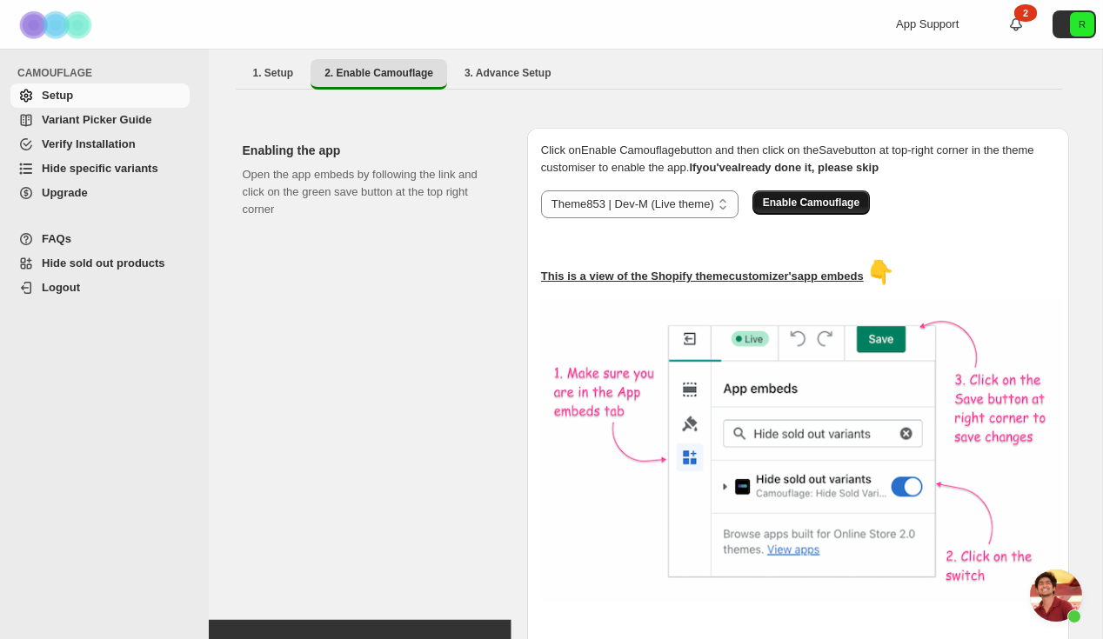
scroll to position [143, 0]
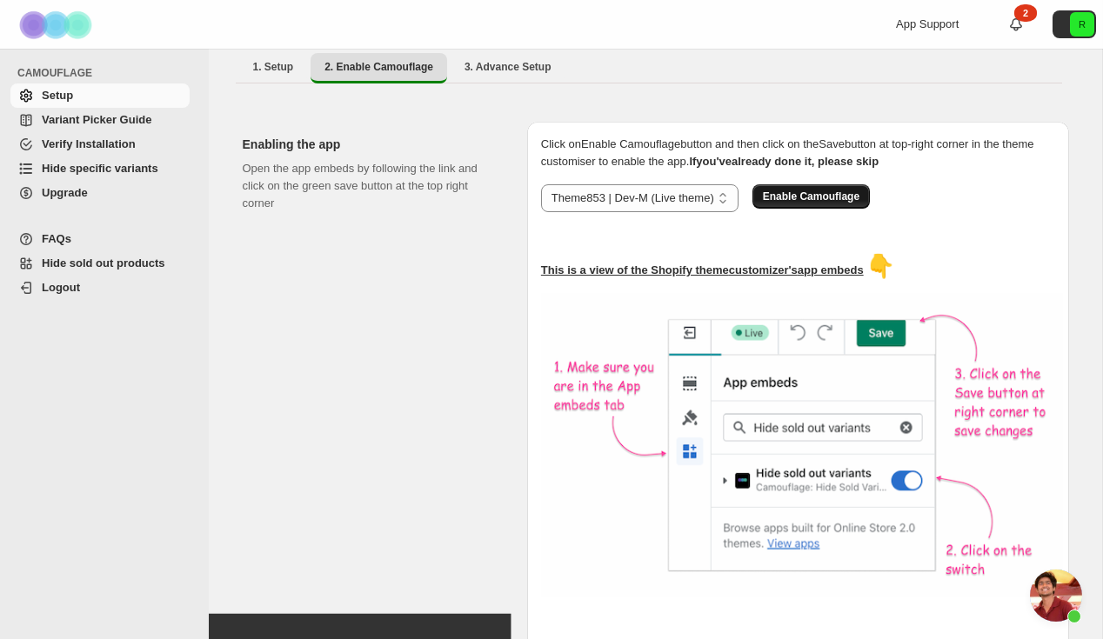
click at [839, 190] on span "Enable Camouflage" at bounding box center [811, 197] width 97 height 14
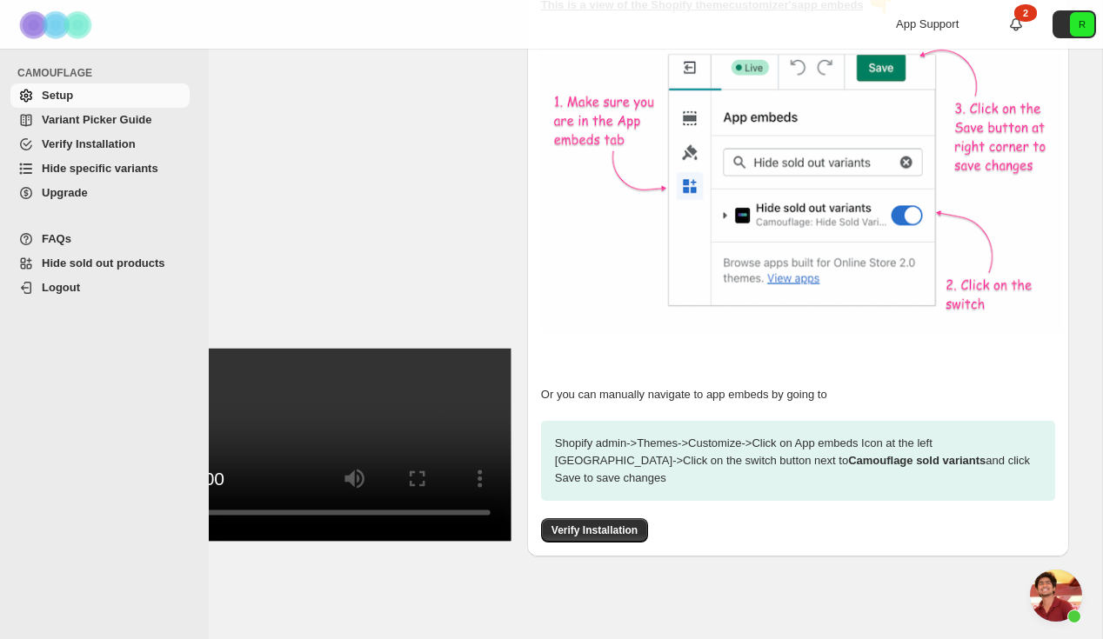
scroll to position [351, 0]
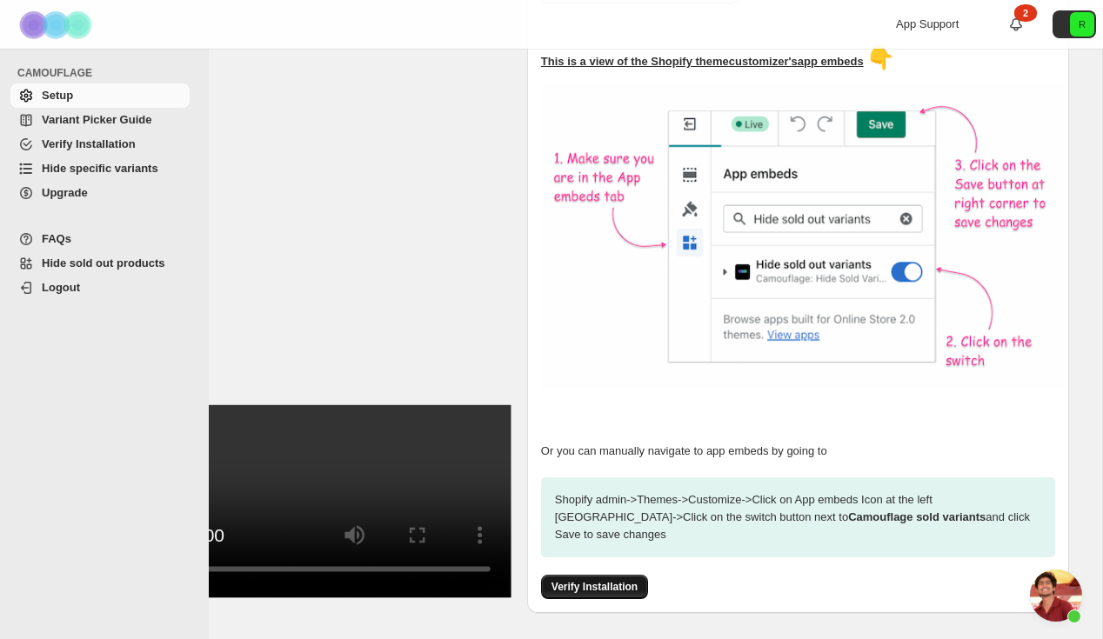
click at [626, 580] on span "Verify Installation" at bounding box center [594, 587] width 86 height 14
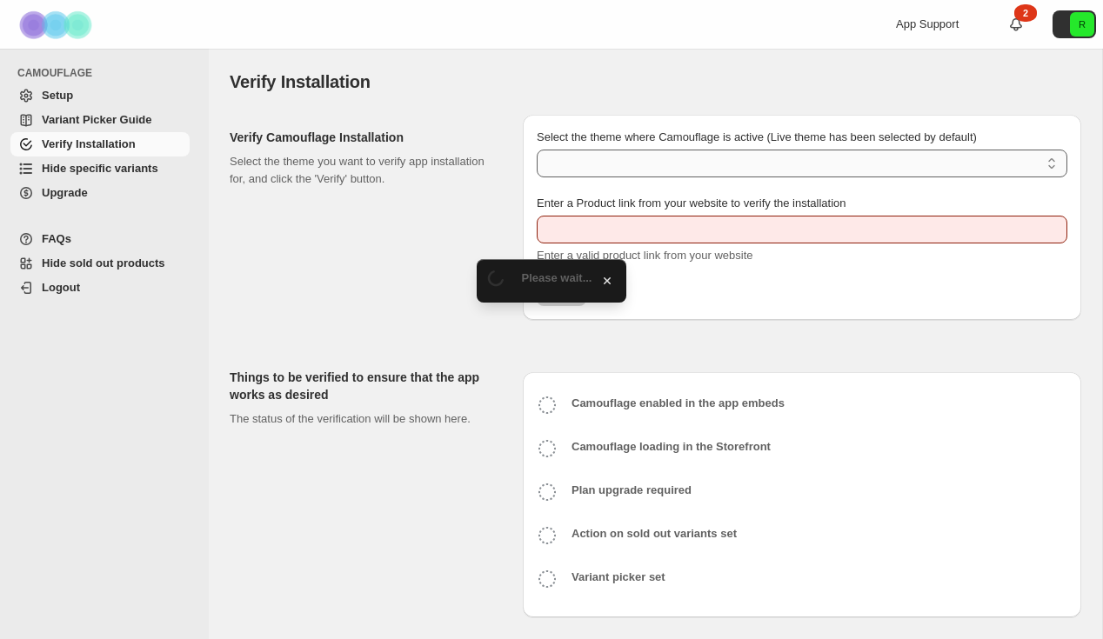
click at [672, 174] on select "Select the theme where Camouflage is active (Live theme has been selected by de…" at bounding box center [802, 164] width 530 height 28
click at [674, 163] on select "Select the theme where Camouflage is active (Live theme has been selected by de…" at bounding box center [802, 164] width 530 height 28
type input "**********"
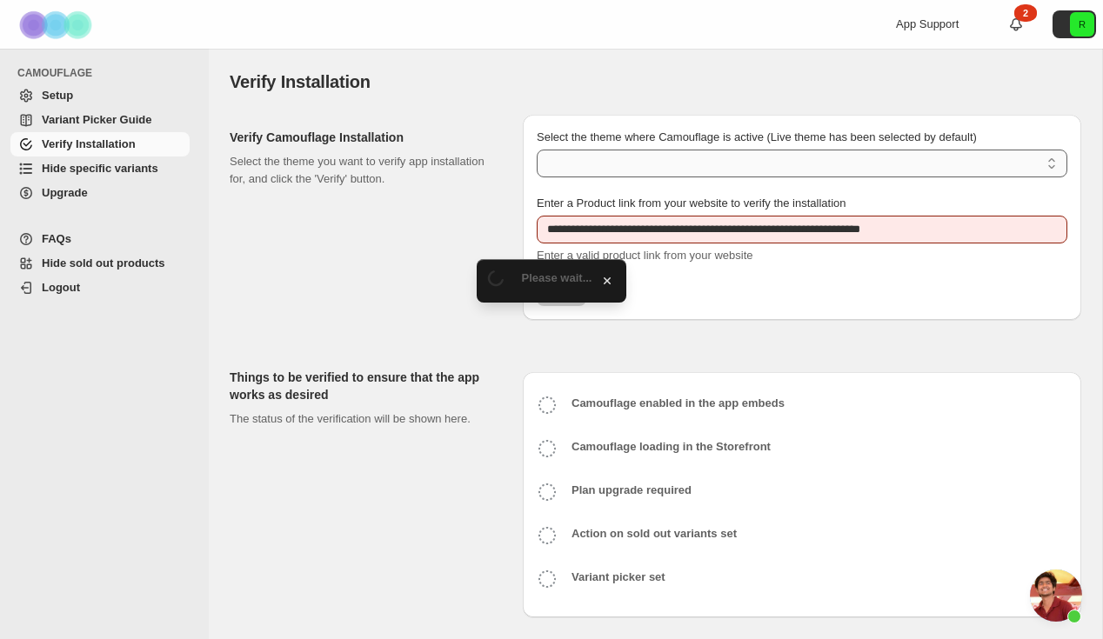
select select "**********"
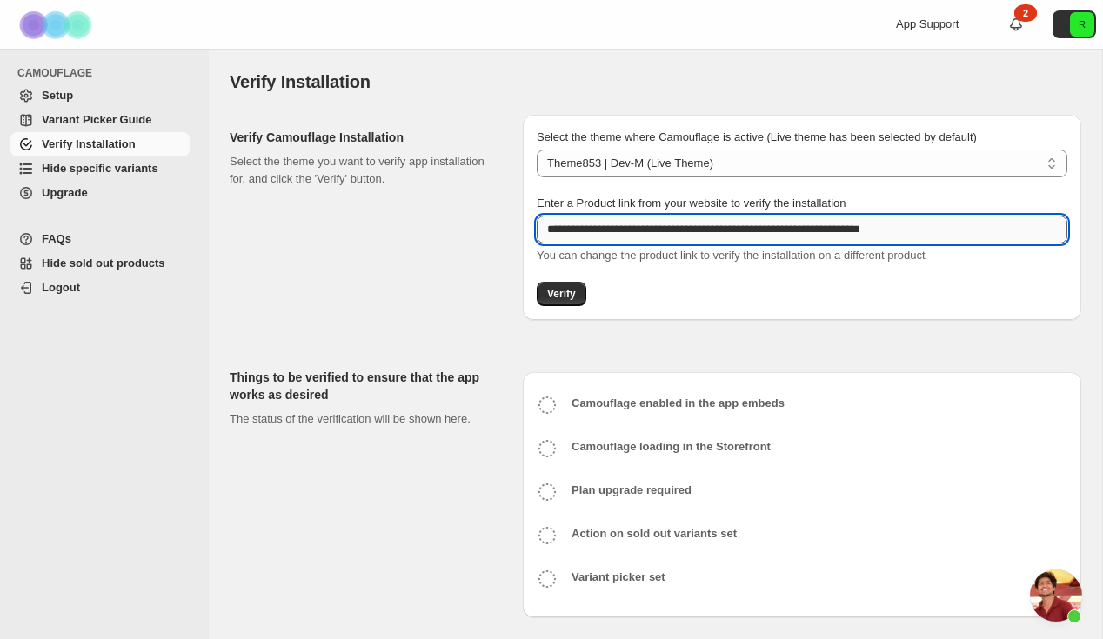
click at [641, 223] on input "**********" at bounding box center [802, 230] width 530 height 28
paste input "**********"
type input "**********"
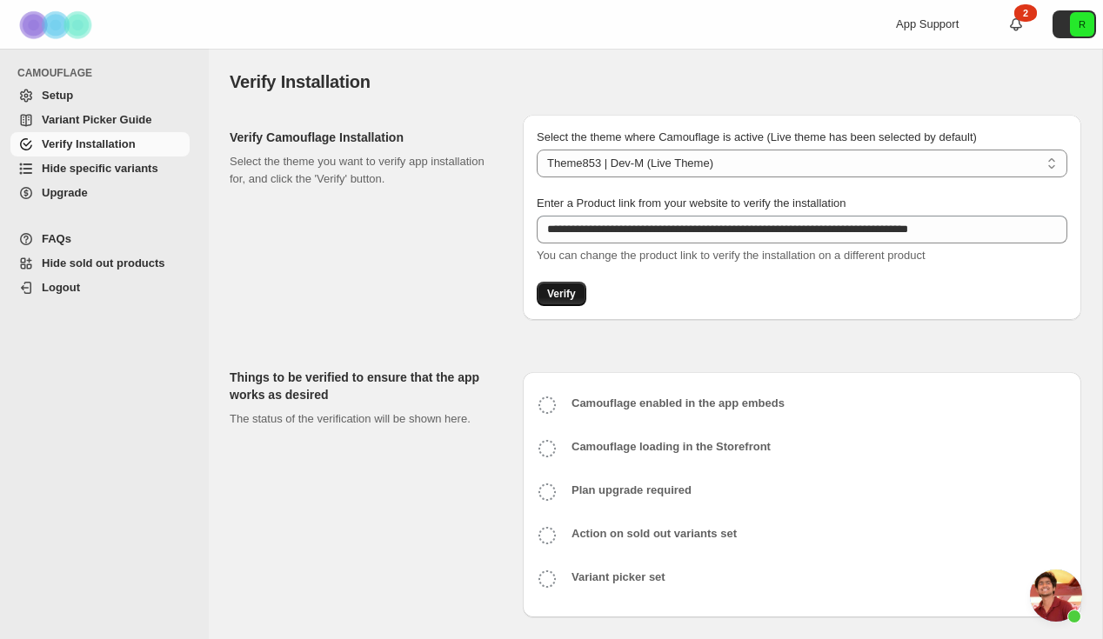
click at [559, 300] on span "Verify" at bounding box center [561, 294] width 29 height 14
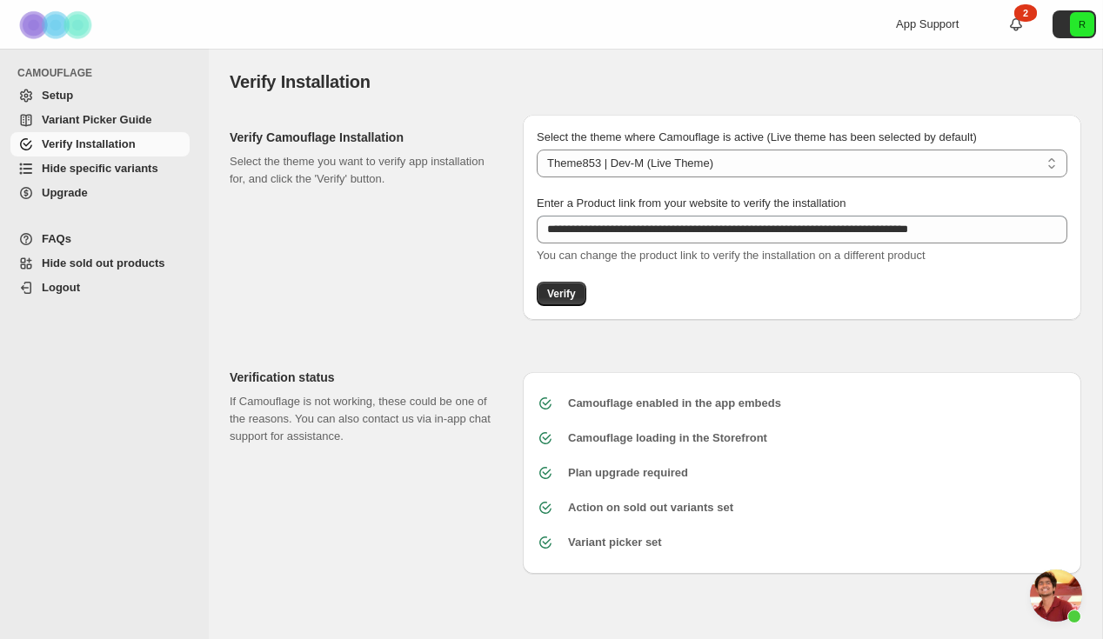
click at [559, 280] on div "**********" at bounding box center [802, 217] width 558 height 205
click at [557, 289] on span "Verify" at bounding box center [561, 294] width 29 height 14
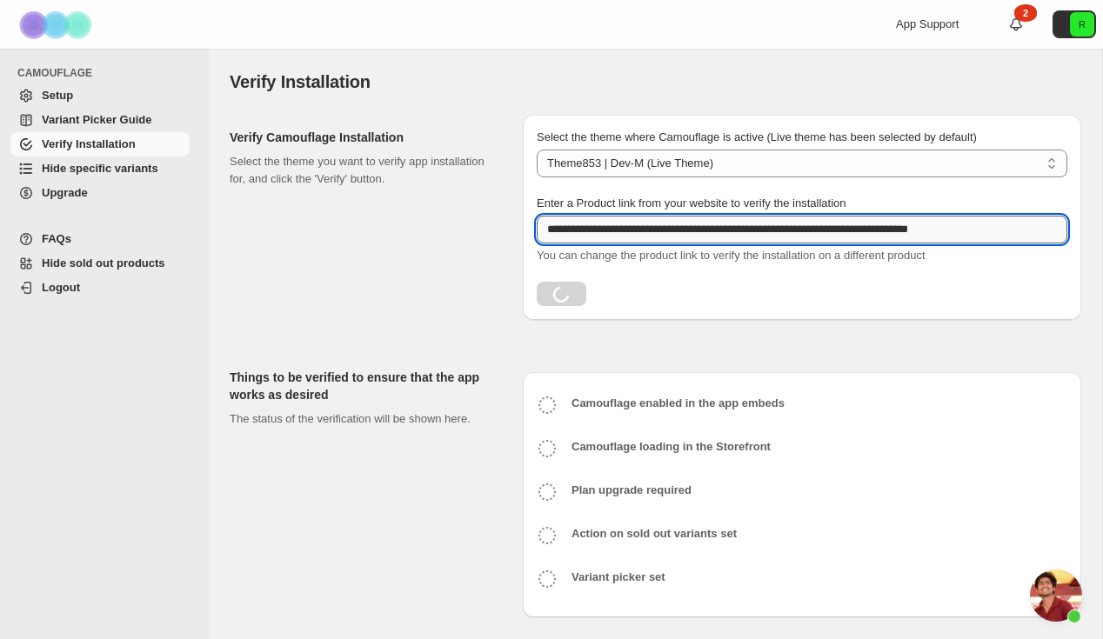
click at [666, 230] on input "**********" at bounding box center [802, 230] width 530 height 28
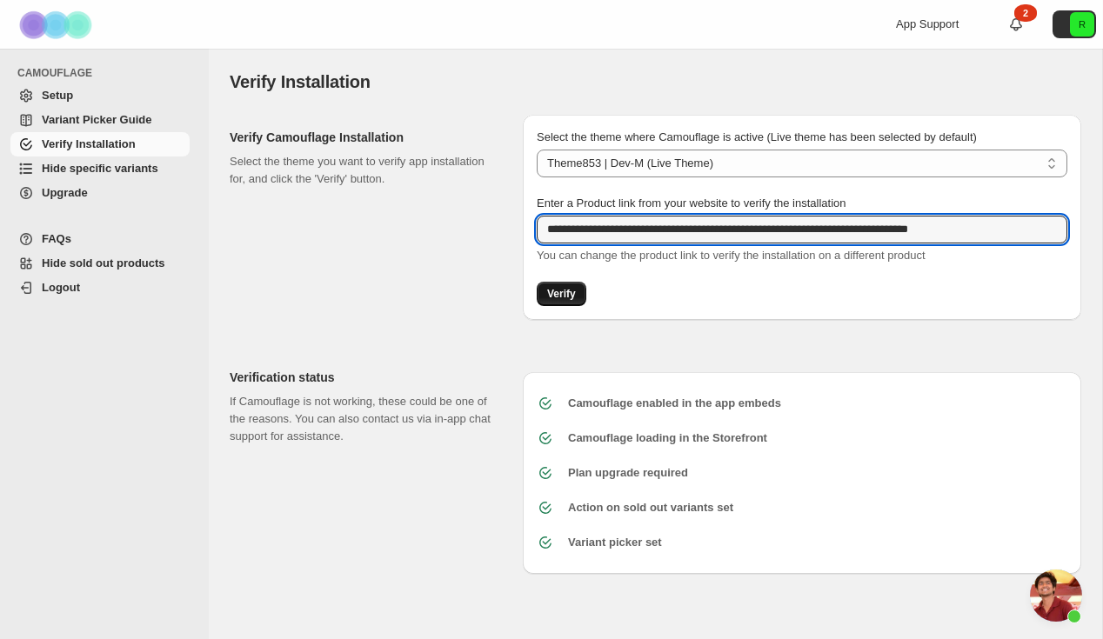
click at [581, 298] on button "Verify" at bounding box center [562, 294] width 50 height 24
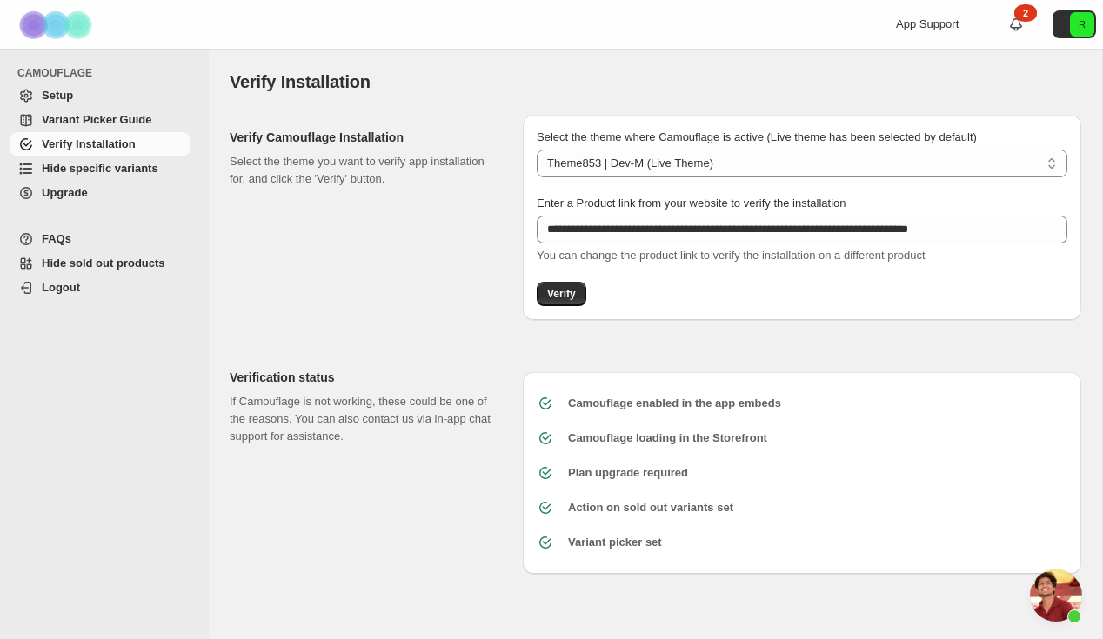
click at [148, 158] on link "Hide specific variants" at bounding box center [99, 169] width 179 height 24
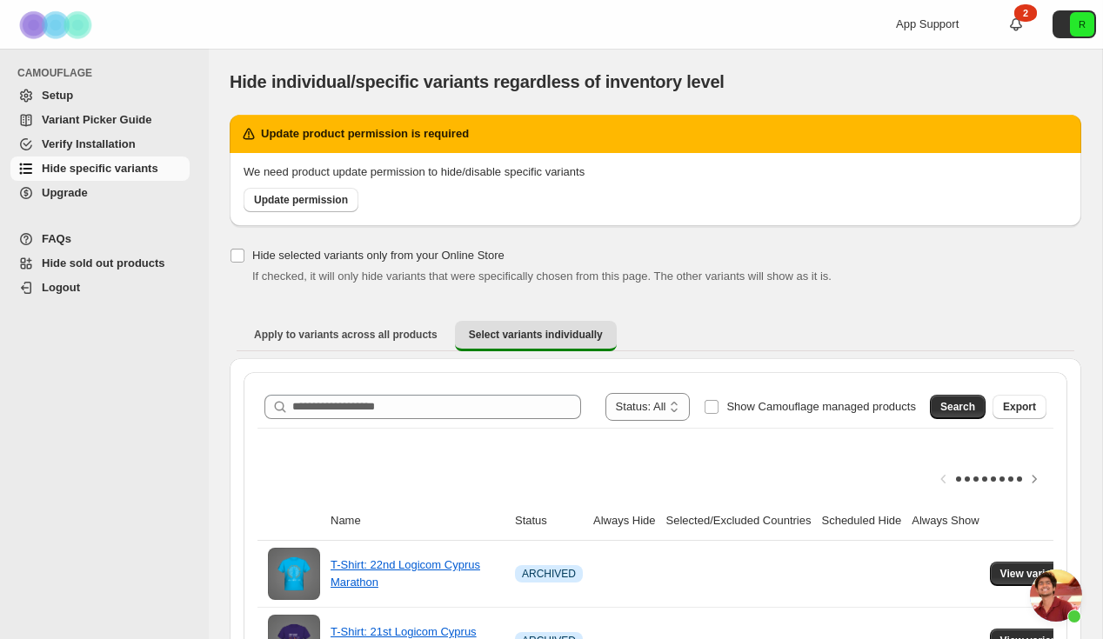
click at [128, 138] on span "Verify Installation" at bounding box center [89, 143] width 94 height 13
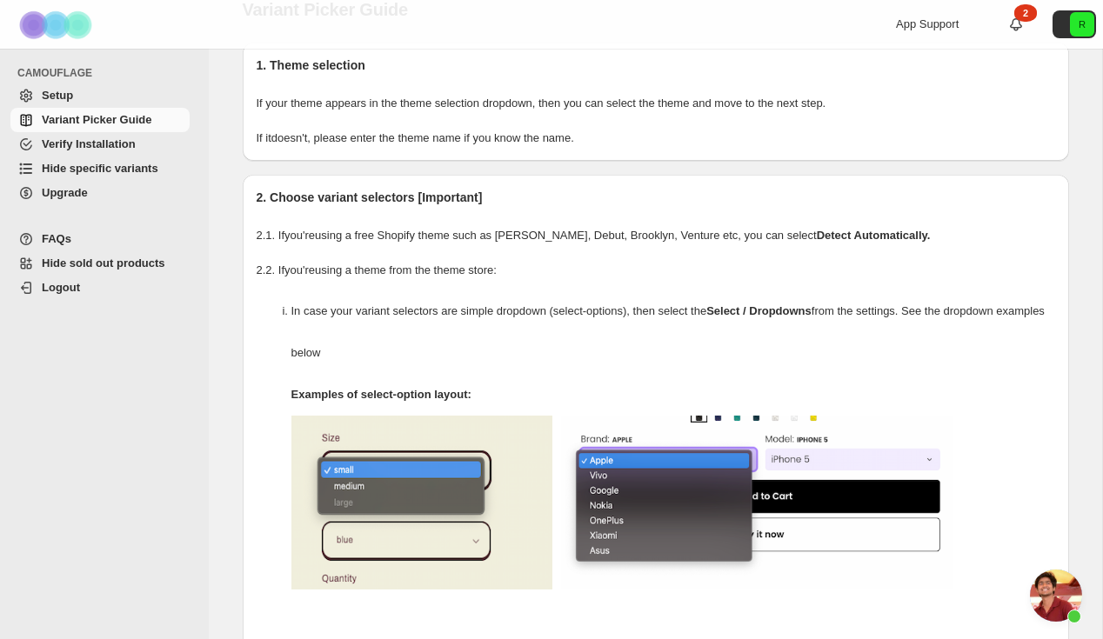
scroll to position [77, 0]
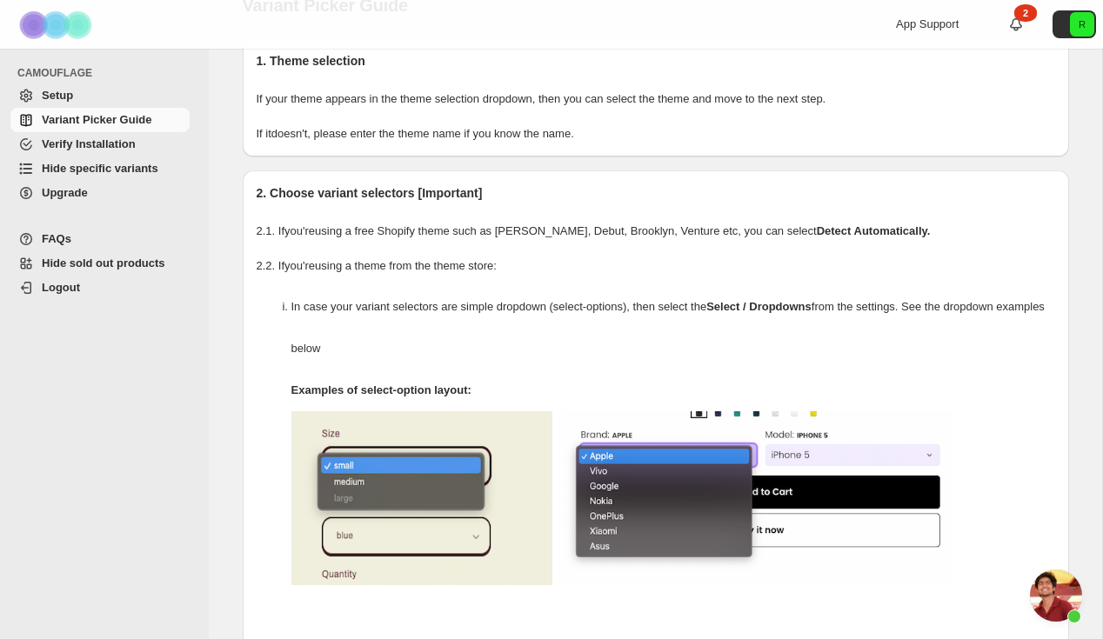
click at [145, 95] on span "Setup" at bounding box center [114, 95] width 144 height 17
